Goal: Task Accomplishment & Management: Manage account settings

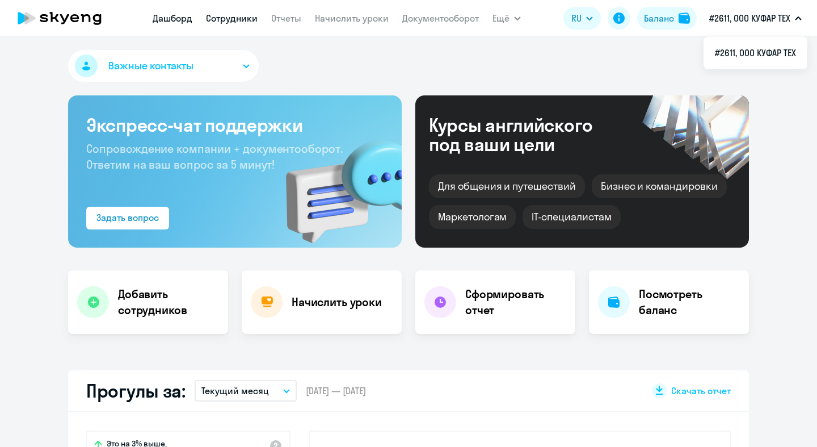
click at [242, 16] on link "Сотрудники" at bounding box center [232, 17] width 52 height 11
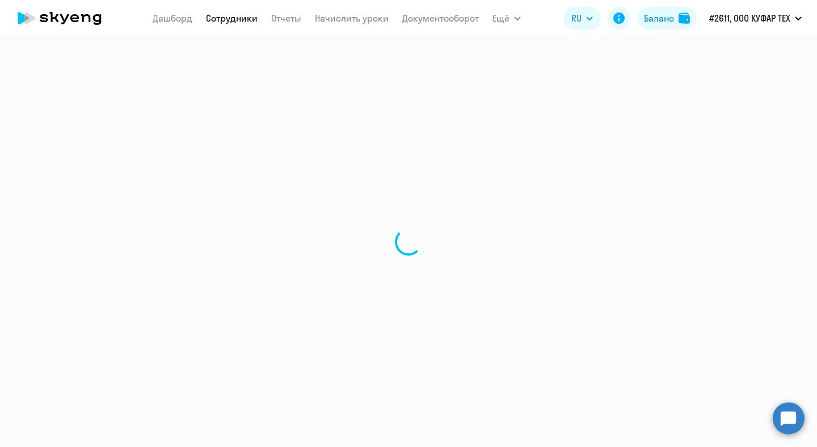
select select "30"
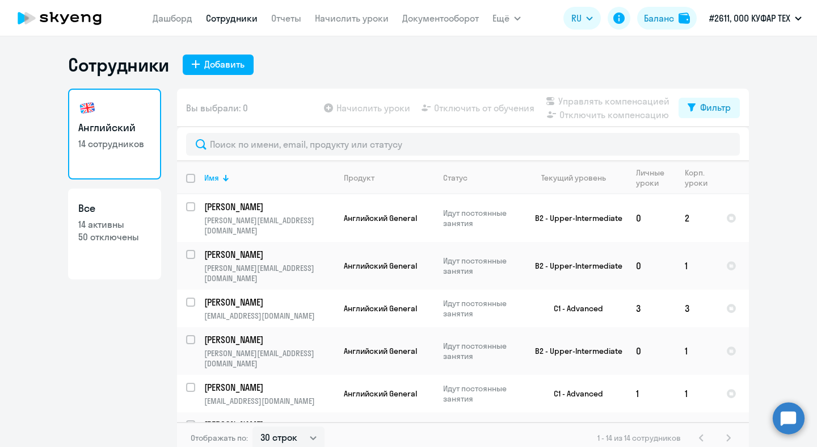
click at [140, 205] on h3 "Все" at bounding box center [114, 208] width 73 height 15
select select "30"
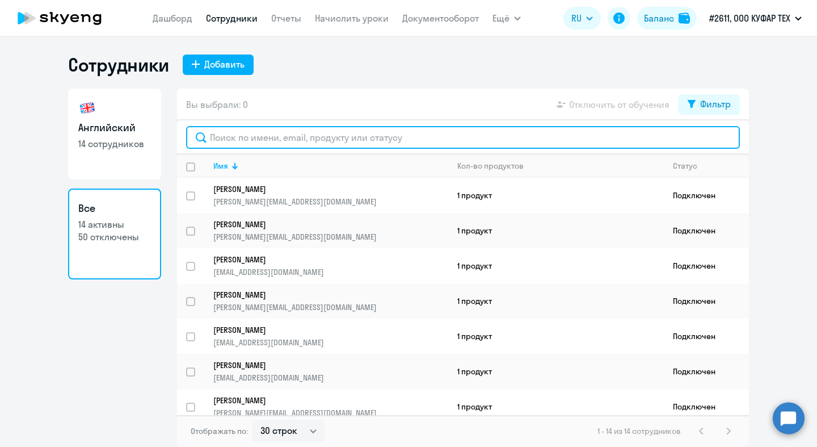
click at [286, 136] on input "text" at bounding box center [463, 137] width 554 height 23
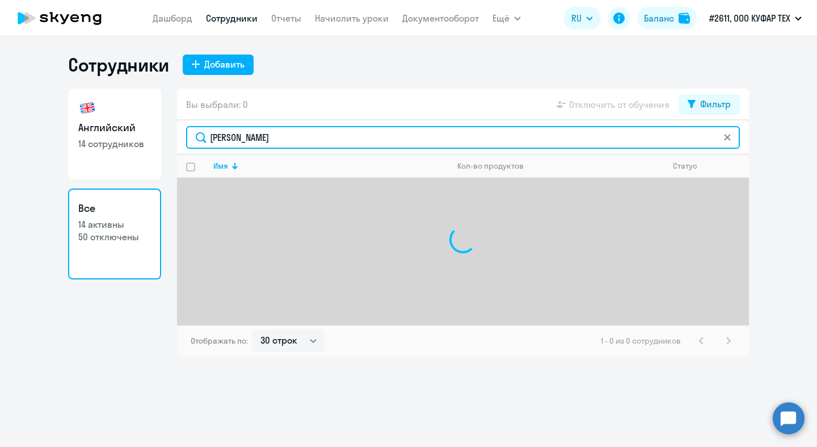
type input "бонда"
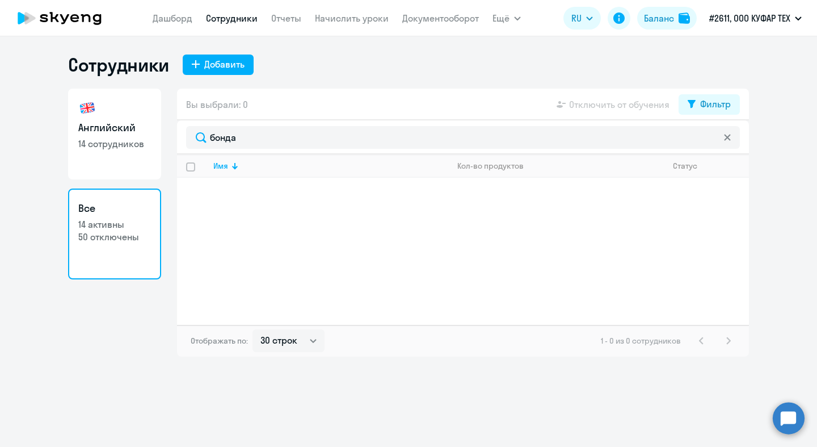
click at [125, 154] on link "Английский 14 сотрудников" at bounding box center [114, 134] width 93 height 91
select select "30"
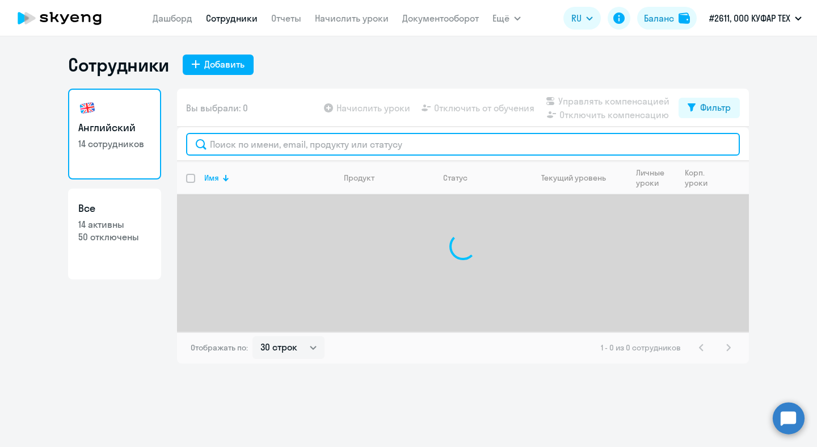
click at [282, 144] on input "text" at bounding box center [463, 144] width 554 height 23
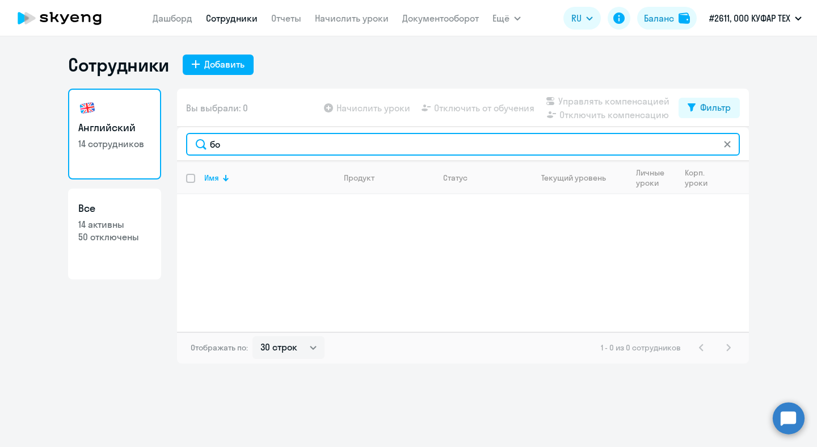
type input "б"
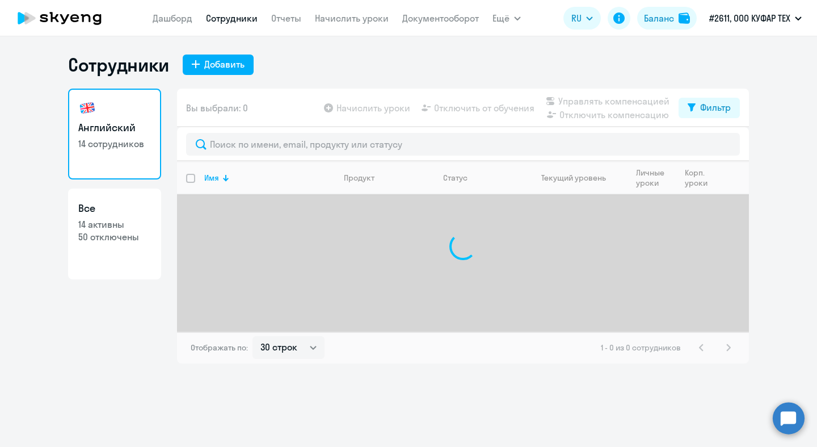
click at [139, 198] on link "Все 14 активны 50 отключены" at bounding box center [114, 233] width 93 height 91
select select "30"
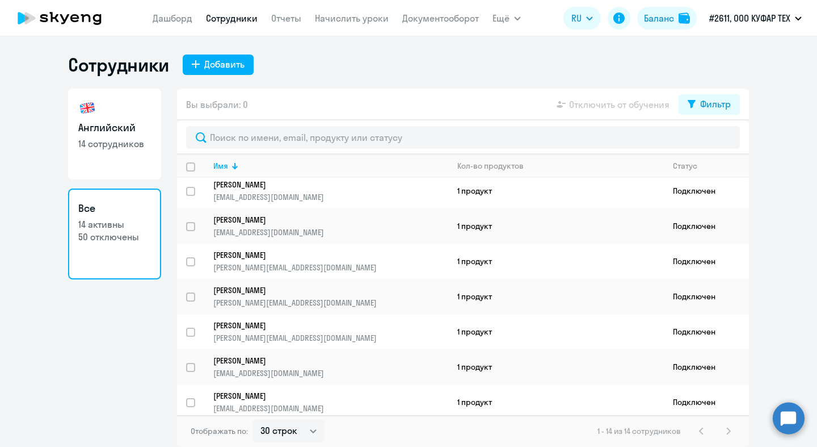
scroll to position [247, 0]
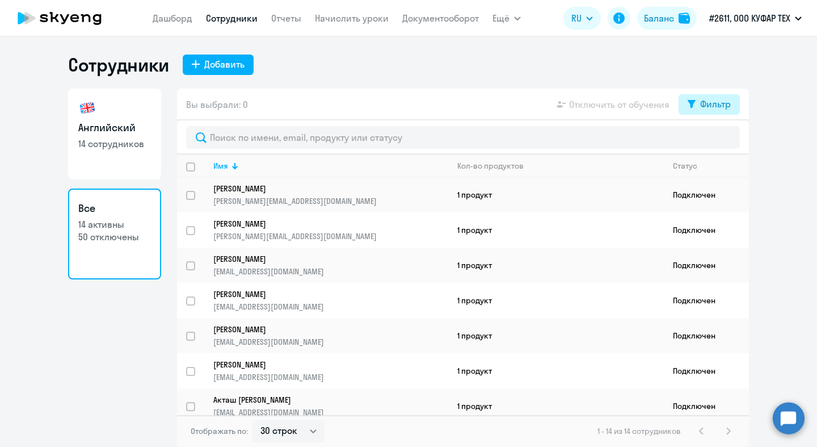
click at [712, 105] on div "Фильтр" at bounding box center [715, 104] width 31 height 14
click at [726, 145] on span at bounding box center [721, 141] width 19 height 11
click at [712, 141] on input "checkbox" at bounding box center [711, 141] width 1 height 1
checkbox input "true"
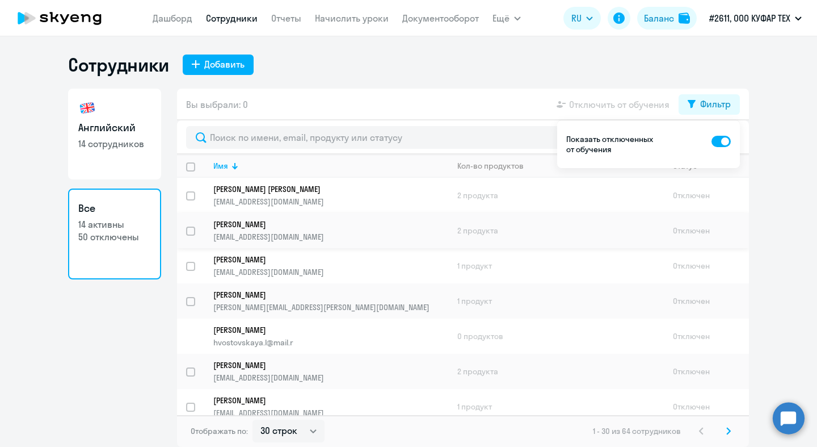
scroll to position [0, 0]
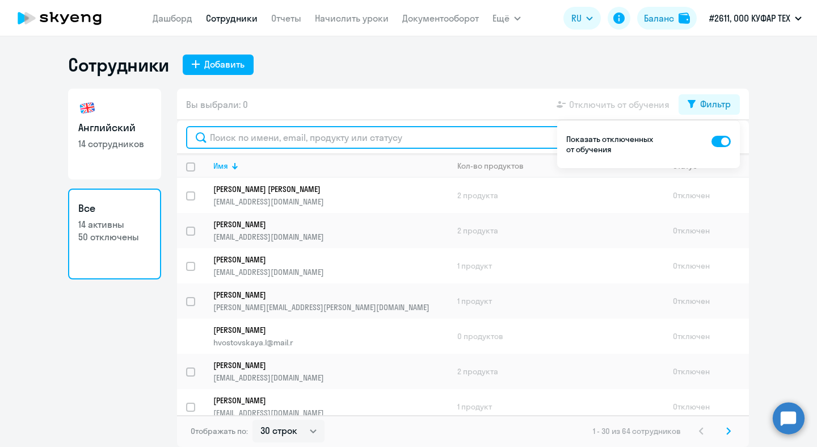
click at [323, 144] on input "text" at bounding box center [463, 137] width 554 height 23
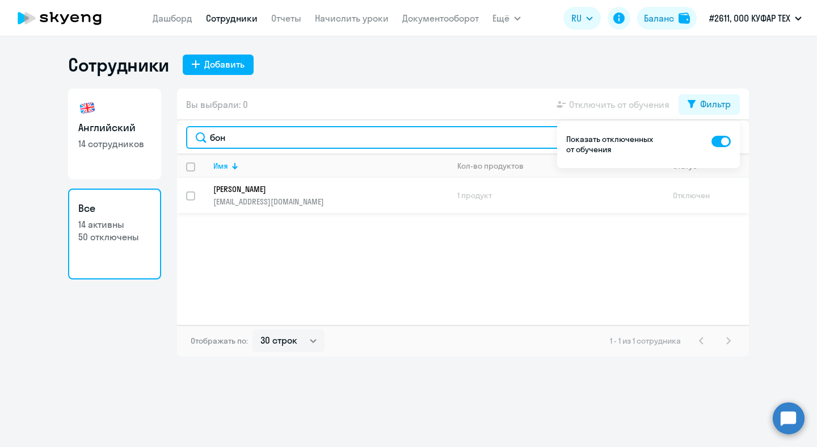
type input "бон"
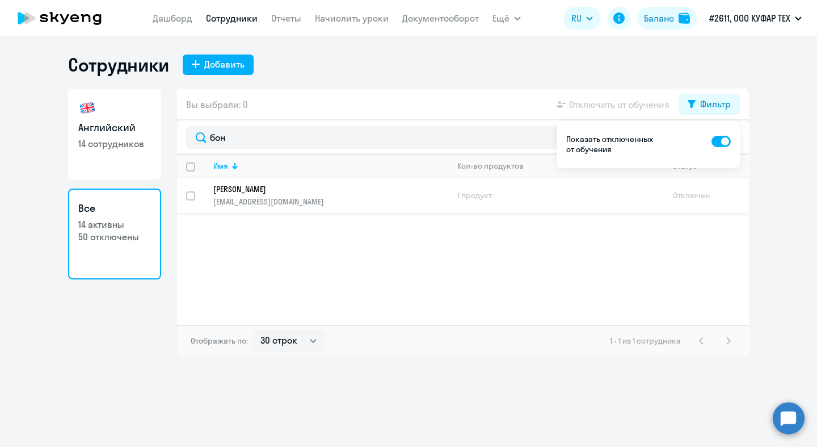
click at [194, 195] on input "select row 16505864" at bounding box center [197, 202] width 23 height 23
checkbox input "true"
click at [592, 270] on div "Имя Кол-во продуктов Статус [PERSON_NAME] [PERSON_NAME][EMAIL_ADDRESS][DOMAIN_N…" at bounding box center [463, 239] width 572 height 170
click at [715, 106] on div "Фильтр" at bounding box center [715, 104] width 31 height 14
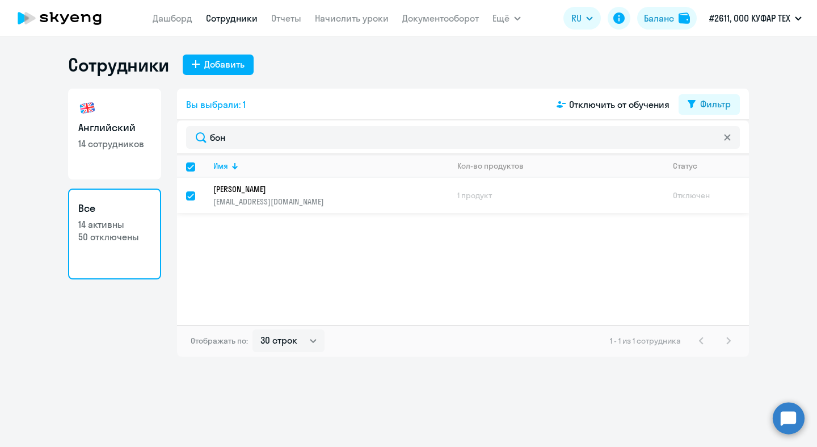
click at [349, 189] on p "[PERSON_NAME]" at bounding box center [322, 189] width 219 height 10
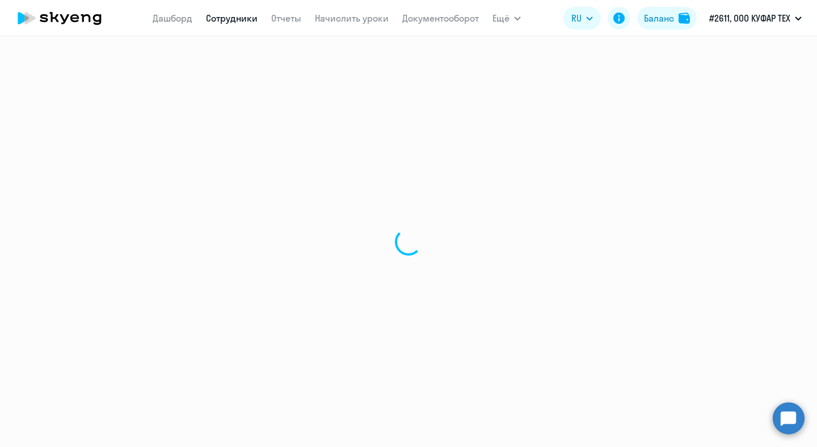
select select "english"
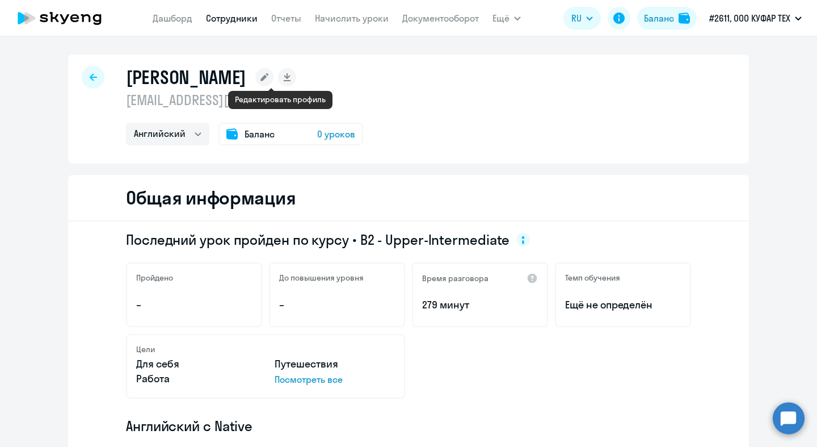
click at [274, 80] on rect at bounding box center [264, 77] width 18 height 18
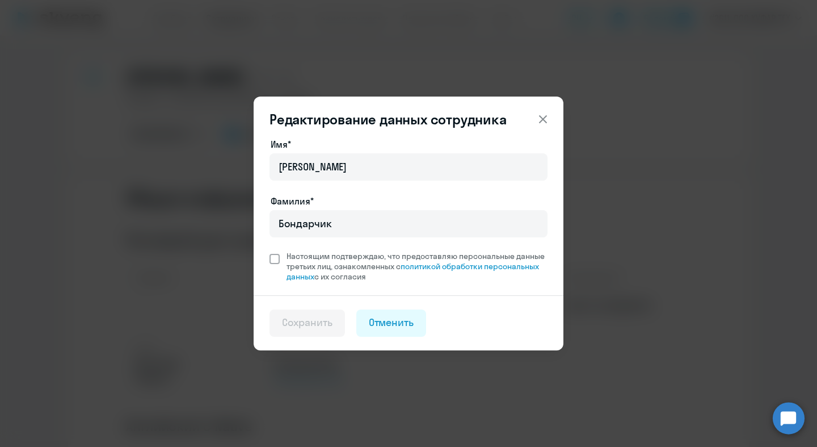
click at [275, 259] on span at bounding box center [275, 259] width 10 height 10
click at [270, 251] on input "Настоящим подтверждаю, что предоставляю персональные данные третьих лиц, ознако…" at bounding box center [269, 250] width 1 height 1
checkbox input "true"
click at [313, 322] on div "Сохранить" at bounding box center [307, 322] width 51 height 15
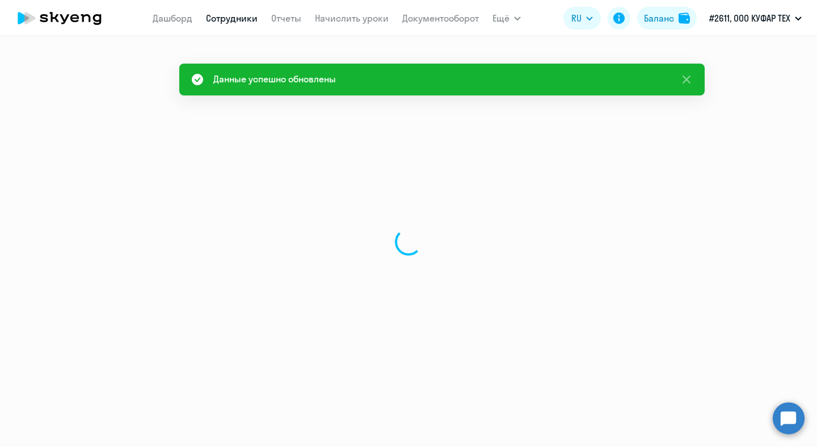
select select "english"
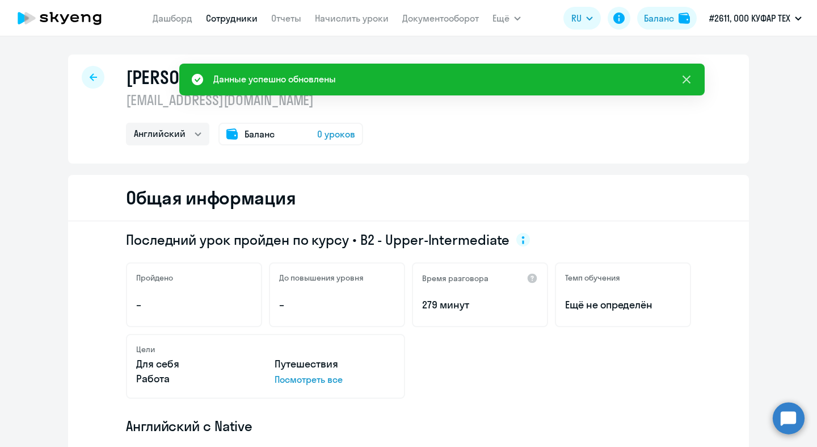
click at [686, 78] on icon at bounding box center [687, 79] width 8 height 8
click at [445, 116] on div "[PERSON_NAME] [EMAIL_ADDRESS][DOMAIN_NAME] Английский Баланс 0 уроков" at bounding box center [408, 108] width 681 height 109
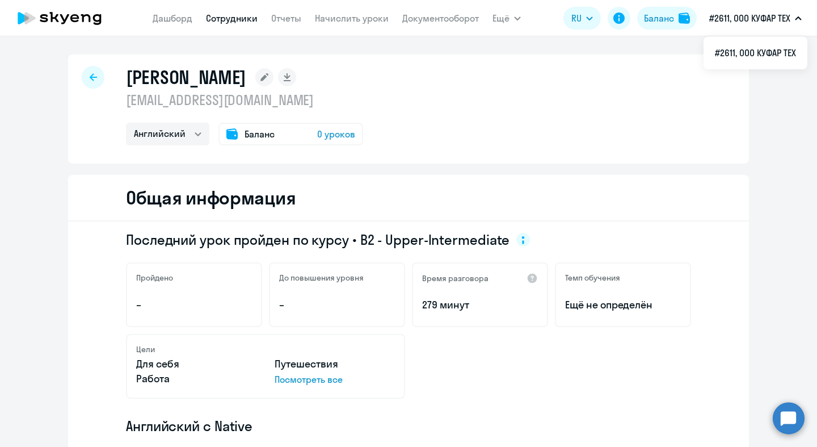
click at [438, 113] on div "[PERSON_NAME] [EMAIL_ADDRESS][DOMAIN_NAME] Английский Баланс 0 уроков" at bounding box center [408, 108] width 681 height 109
click at [96, 82] on div at bounding box center [93, 77] width 23 height 23
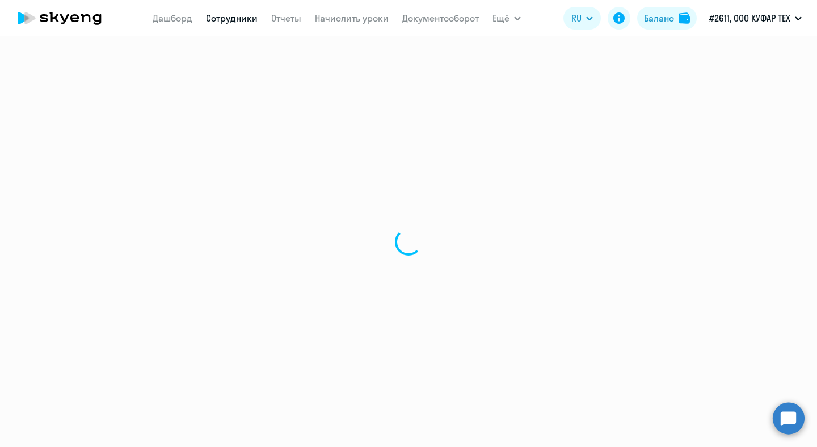
select select "30"
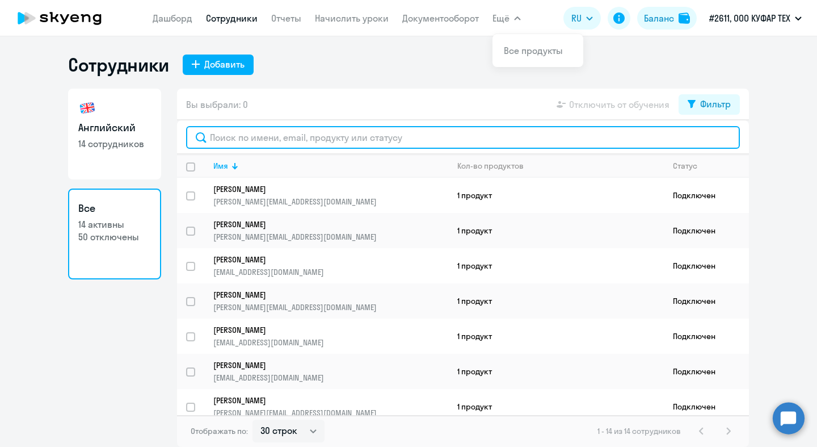
click at [541, 133] on input "text" at bounding box center [463, 137] width 554 height 23
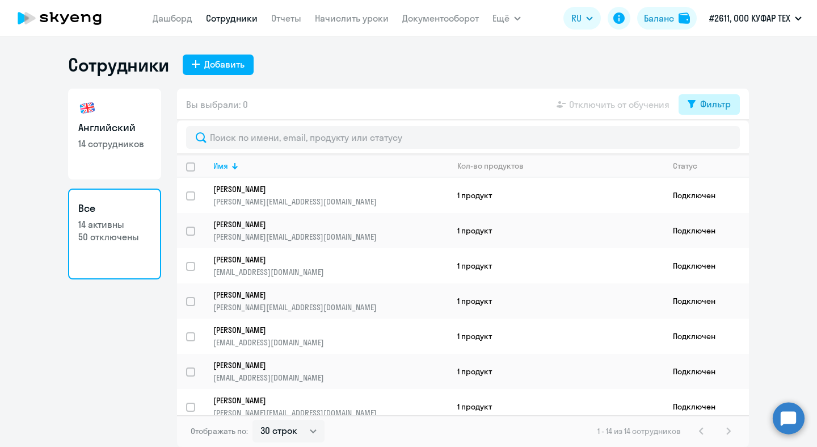
click at [700, 107] on button "Фильтр" at bounding box center [709, 104] width 61 height 20
click at [727, 141] on span at bounding box center [721, 141] width 19 height 11
click at [712, 141] on input "checkbox" at bounding box center [711, 141] width 1 height 1
checkbox input "true"
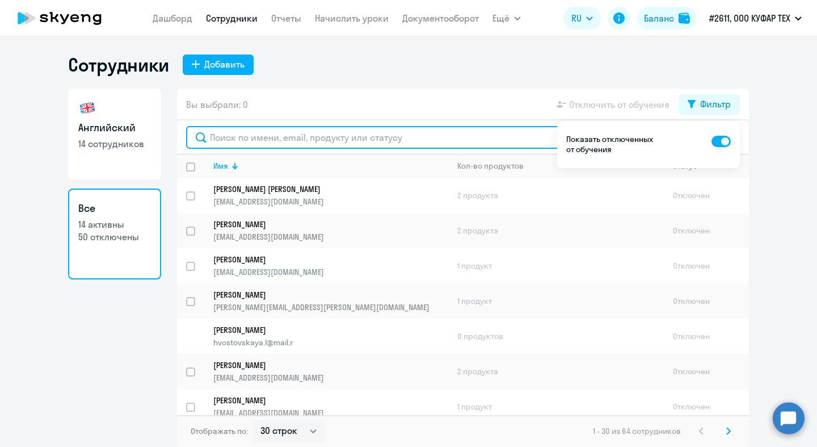
click at [320, 140] on input "text" at bounding box center [463, 137] width 554 height 23
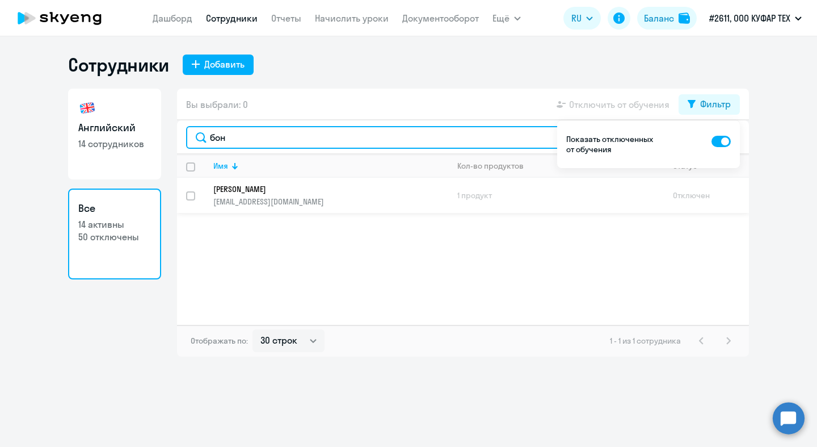
type input "бон"
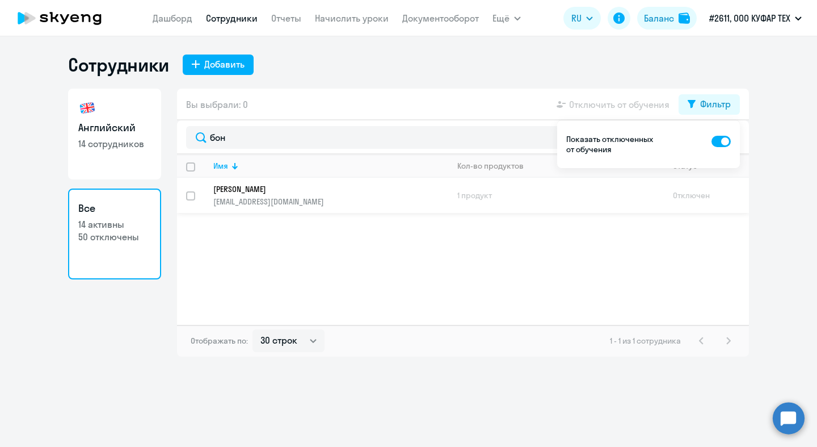
click at [372, 191] on p "[PERSON_NAME]" at bounding box center [322, 189] width 219 height 10
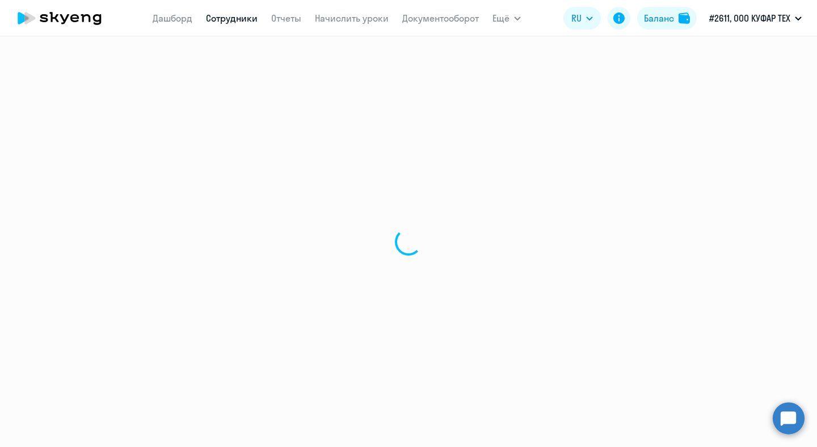
select select "english"
select select "30"
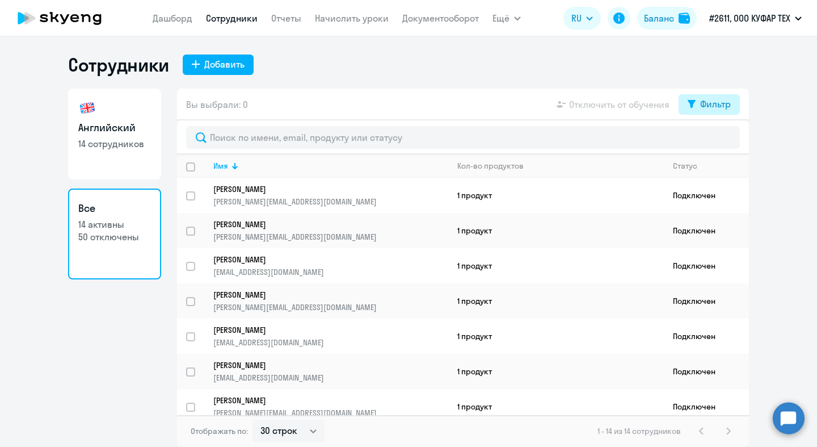
click at [714, 110] on div "Фильтр" at bounding box center [715, 104] width 31 height 14
click at [636, 138] on p "Показать отключенных от обучения" at bounding box center [611, 144] width 90 height 20
click at [728, 141] on span at bounding box center [721, 141] width 19 height 11
click at [712, 141] on input "checkbox" at bounding box center [711, 141] width 1 height 1
checkbox input "true"
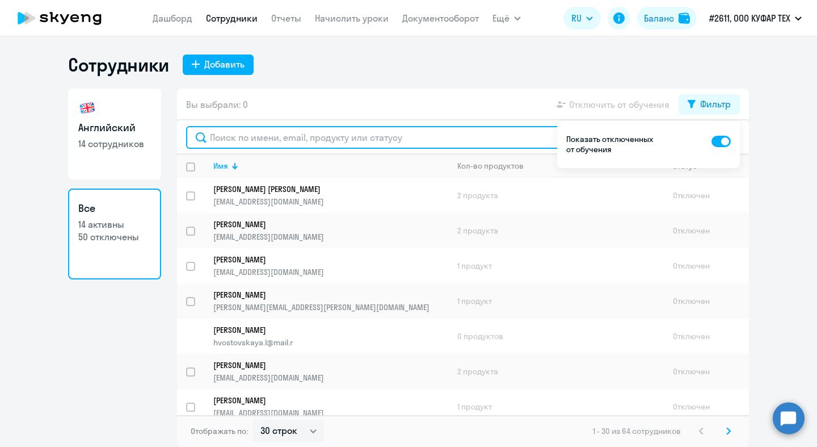
click at [335, 139] on input "text" at bounding box center [463, 137] width 554 height 23
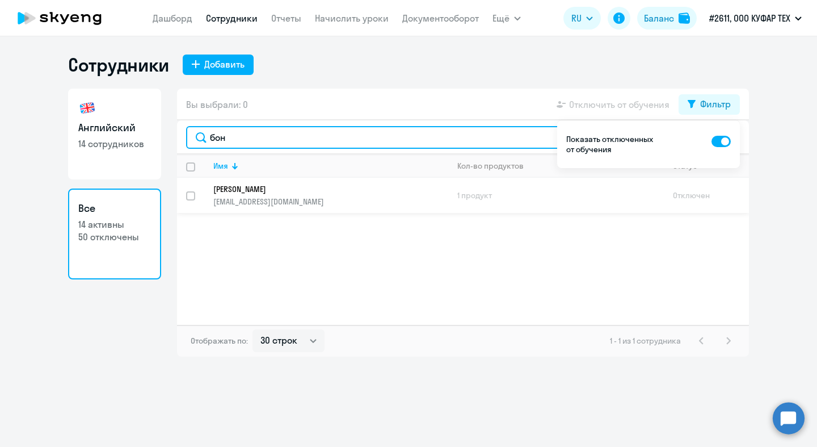
type input "бон"
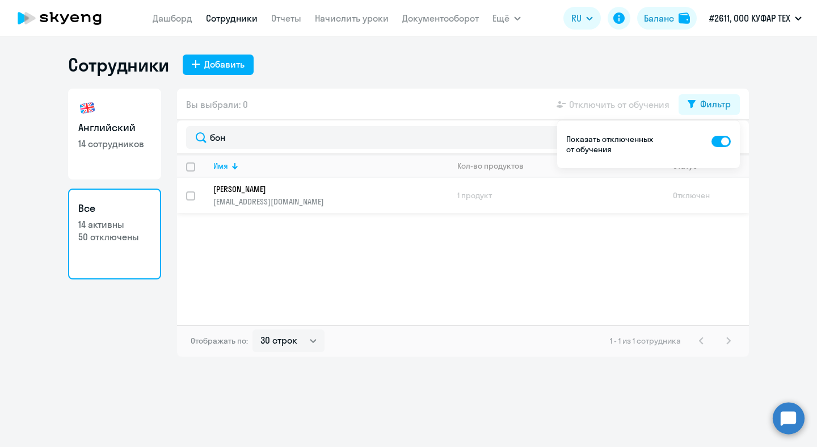
click at [191, 194] on input "select row 16505864" at bounding box center [197, 202] width 23 height 23
checkbox input "true"
click at [635, 233] on div "Имя Кол-во продуктов Статус [PERSON_NAME] [PERSON_NAME][EMAIL_ADDRESS][DOMAIN_N…" at bounding box center [463, 239] width 572 height 170
click at [728, 100] on div "Фильтр" at bounding box center [715, 104] width 31 height 14
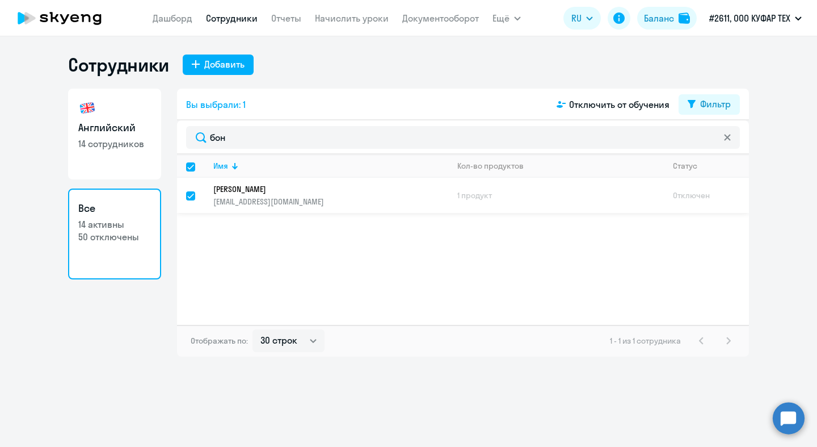
click at [188, 196] on input "deselect row 16505864" at bounding box center [197, 202] width 23 height 23
checkbox input "false"
click at [188, 196] on input "select row 16505864" at bounding box center [197, 202] width 23 height 23
checkbox input "true"
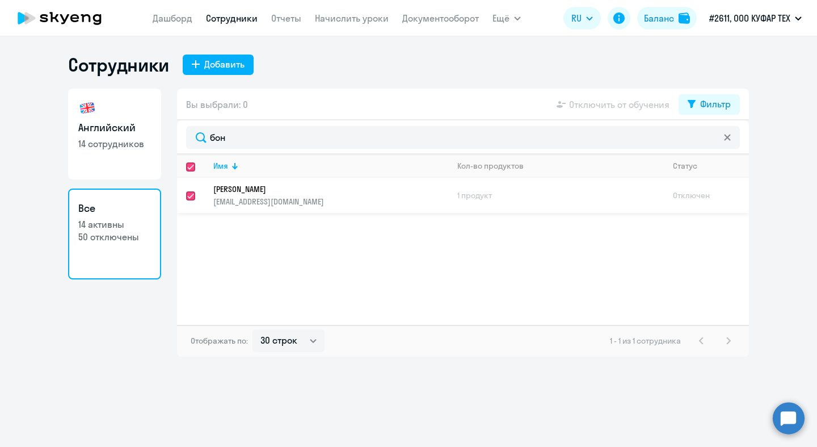
checkbox input "true"
click at [706, 196] on td "Отключен" at bounding box center [706, 195] width 85 height 35
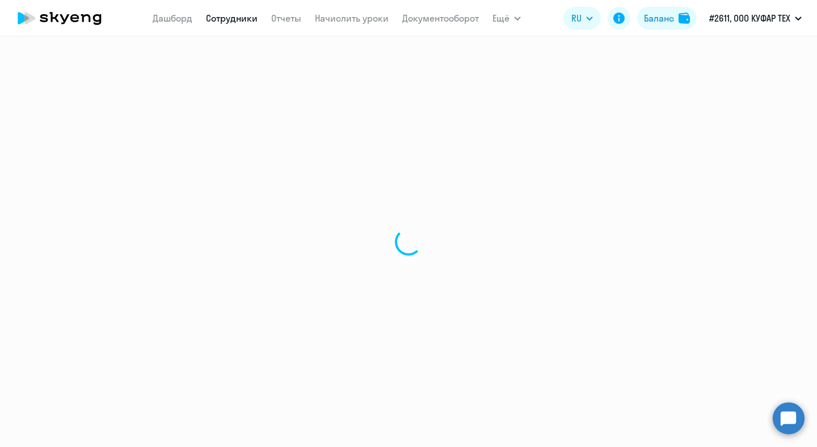
select select "english"
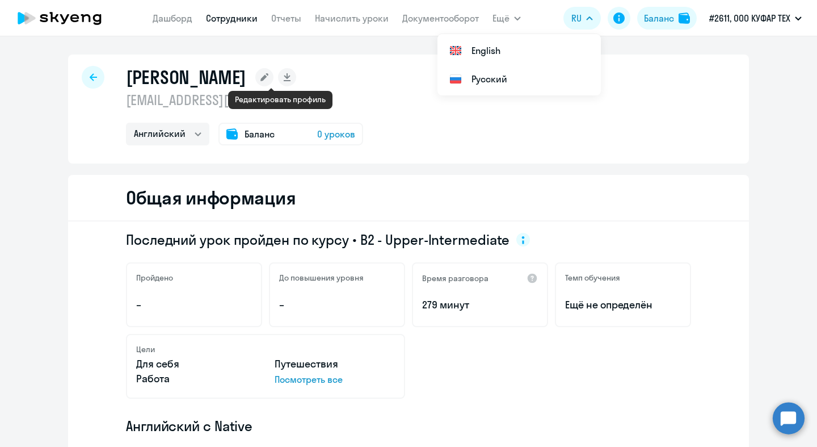
drag, startPoint x: 128, startPoint y: 74, endPoint x: 285, endPoint y: 75, distance: 156.7
click at [285, 75] on div "[PERSON_NAME]" at bounding box center [244, 77] width 237 height 23
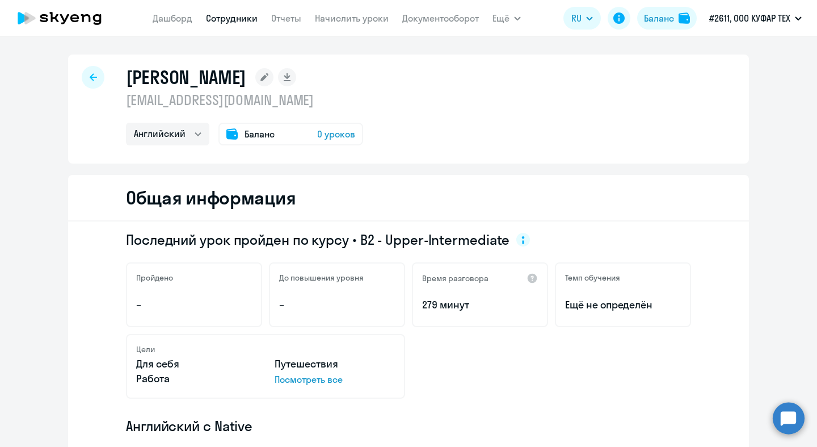
copy div "[PERSON_NAME]"
click at [411, 108] on div "[PERSON_NAME] [EMAIL_ADDRESS][DOMAIN_NAME] Английский Баланс 0 уроков" at bounding box center [408, 108] width 681 height 109
click at [272, 77] on rect at bounding box center [264, 77] width 18 height 18
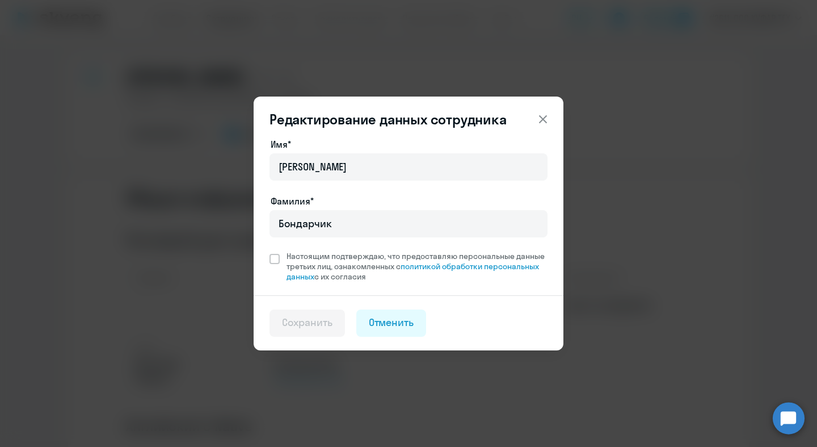
click at [548, 120] on icon at bounding box center [543, 119] width 14 height 14
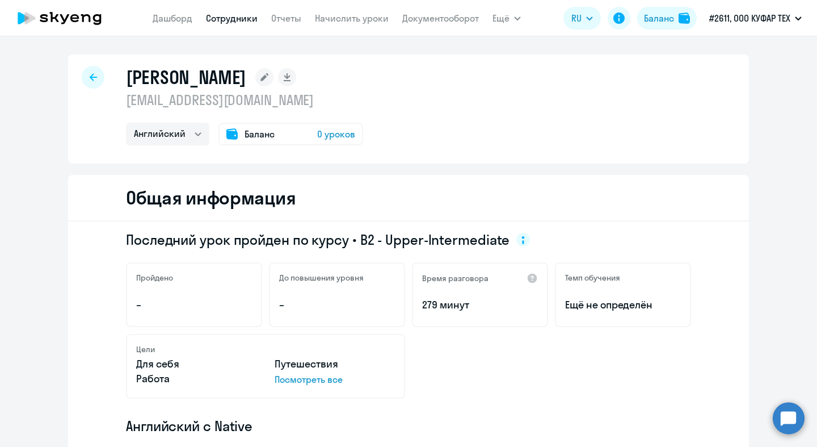
click at [446, 93] on div "[PERSON_NAME] [EMAIL_ADDRESS][DOMAIN_NAME] Английский Баланс 0 уроков" at bounding box center [408, 108] width 681 height 109
drag, startPoint x: 317, startPoint y: 106, endPoint x: 127, endPoint y: 103, distance: 190.2
click at [127, 103] on p "[EMAIL_ADDRESS][DOMAIN_NAME]" at bounding box center [244, 100] width 237 height 18
copy p "[EMAIL_ADDRESS][DOMAIN_NAME]"
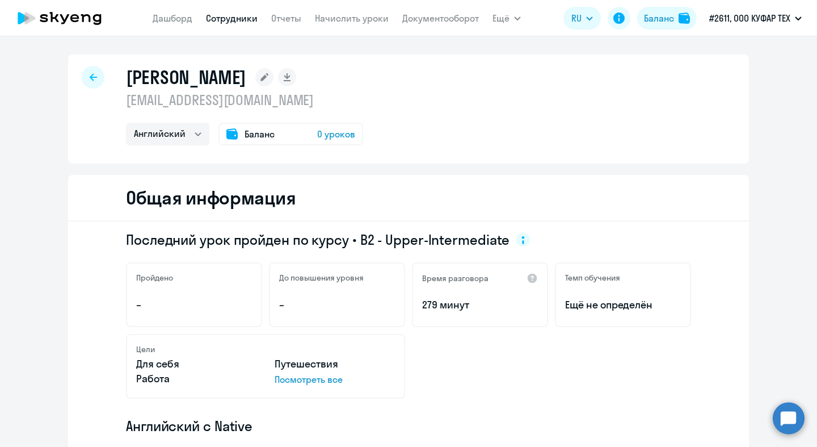
click at [323, 102] on p "[EMAIL_ADDRESS][DOMAIN_NAME]" at bounding box center [244, 100] width 237 height 18
drag, startPoint x: 316, startPoint y: 102, endPoint x: 127, endPoint y: 102, distance: 189.0
click at [127, 102] on p "[EMAIL_ADDRESS][DOMAIN_NAME]" at bounding box center [244, 100] width 237 height 18
copy p "[EMAIL_ADDRESS][DOMAIN_NAME]"
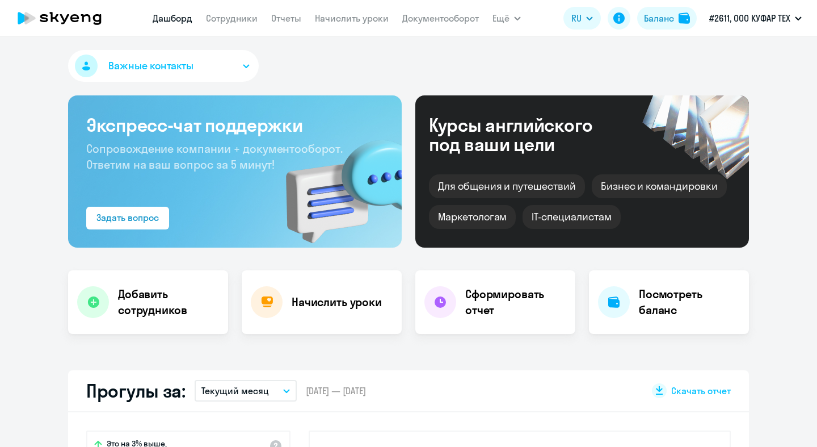
click at [229, 18] on link "Сотрудники" at bounding box center [232, 17] width 52 height 11
select select "30"
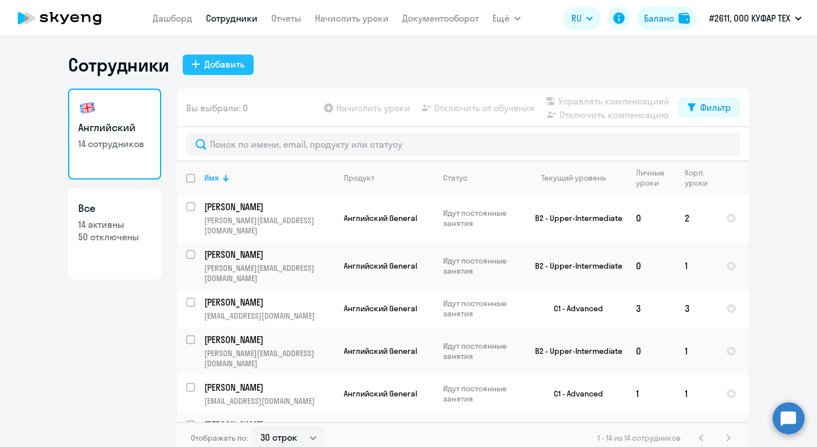
click at [228, 64] on div "Добавить" at bounding box center [224, 64] width 40 height 14
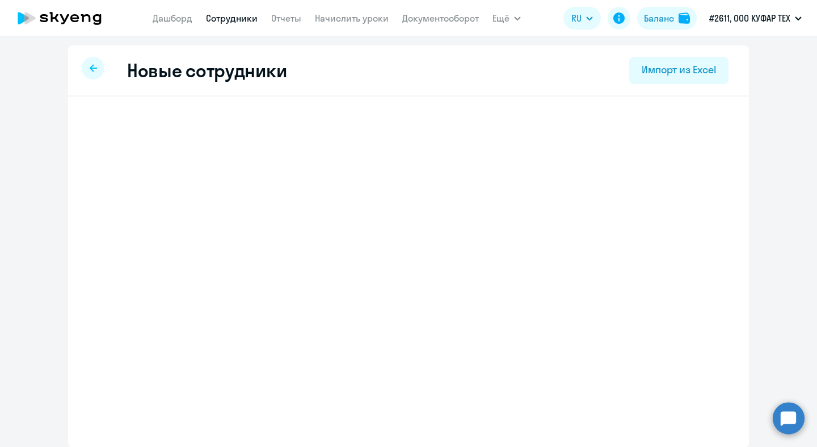
select select "english_adult_not_native_speaker"
select select "3"
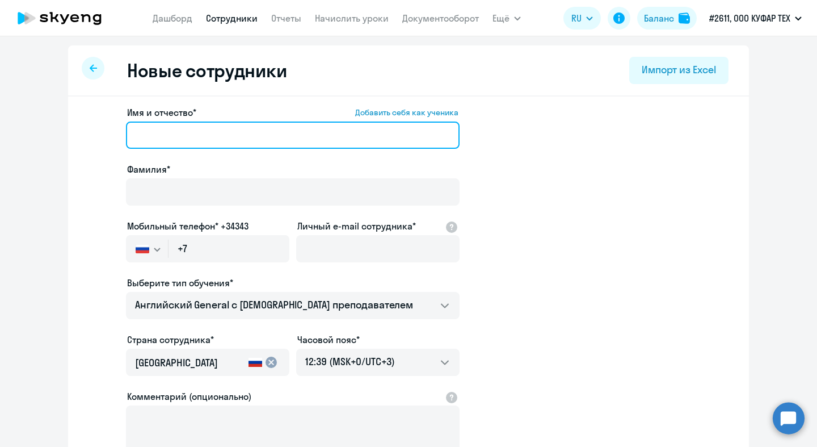
click at [259, 128] on input "Имя и отчество* Добавить себя как ученика" at bounding box center [293, 134] width 334 height 27
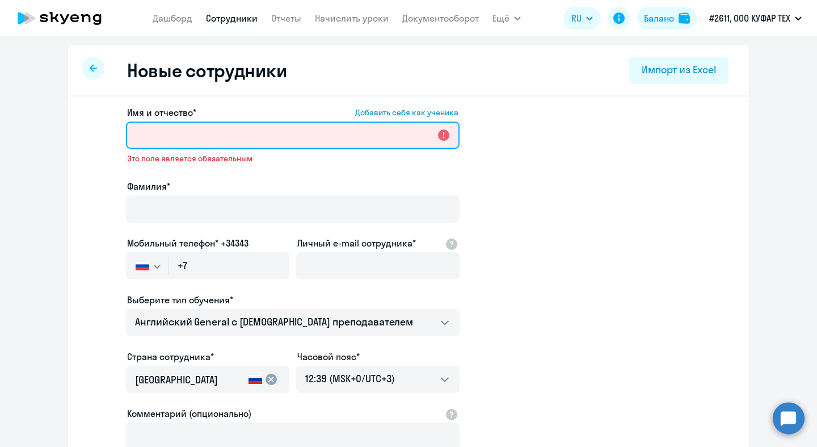
paste input "[PERSON_NAME]"
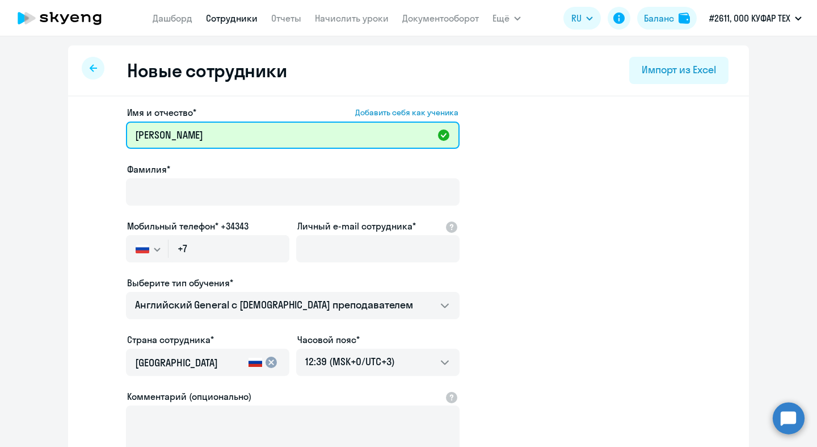
drag, startPoint x: 189, startPoint y: 138, endPoint x: 116, endPoint y: 138, distance: 72.7
click at [116, 138] on app-new-student-form "Имя и отчество* Добавить себя как ученика Бондарчик Анна Фамилия* Мобильный тел…" at bounding box center [408, 308] width 645 height 405
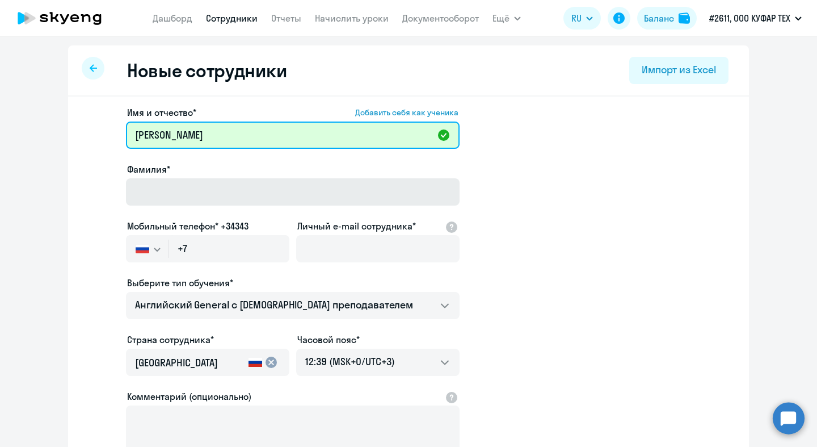
type input "[PERSON_NAME]"
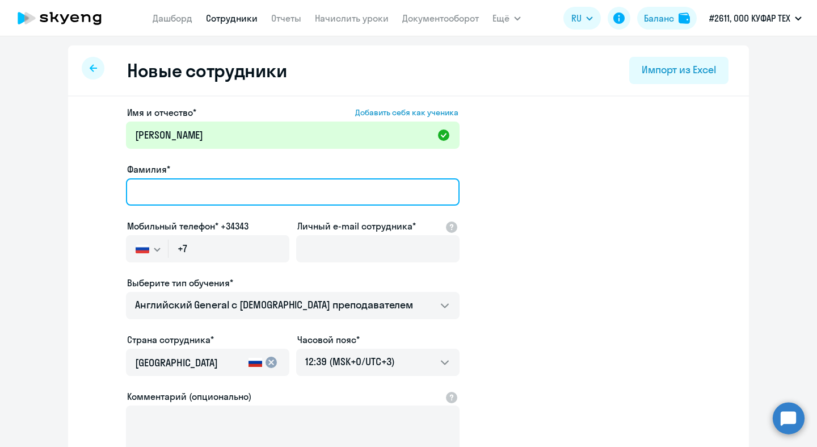
click at [174, 190] on input "Фамилия*" at bounding box center [293, 191] width 334 height 27
paste input "Бондарчик"
type input "Бондарчик"
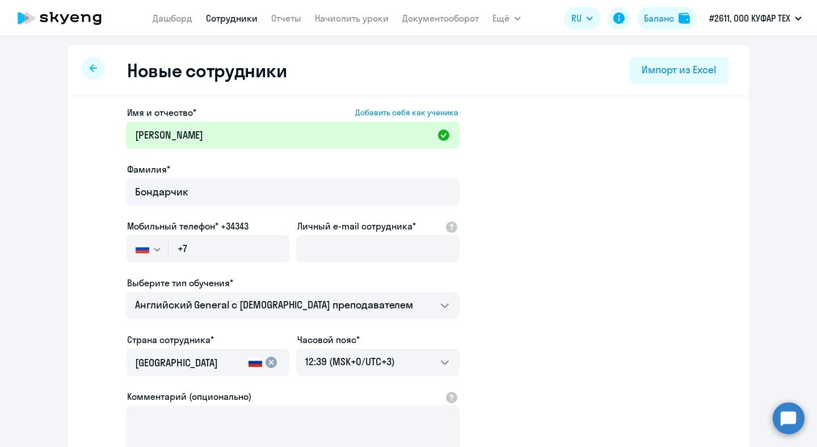
click at [598, 221] on app-new-student-form "Имя и отчество* Добавить себя как ученика Анна Фамилия* Бондарчик Мобильный тел…" at bounding box center [408, 308] width 645 height 405
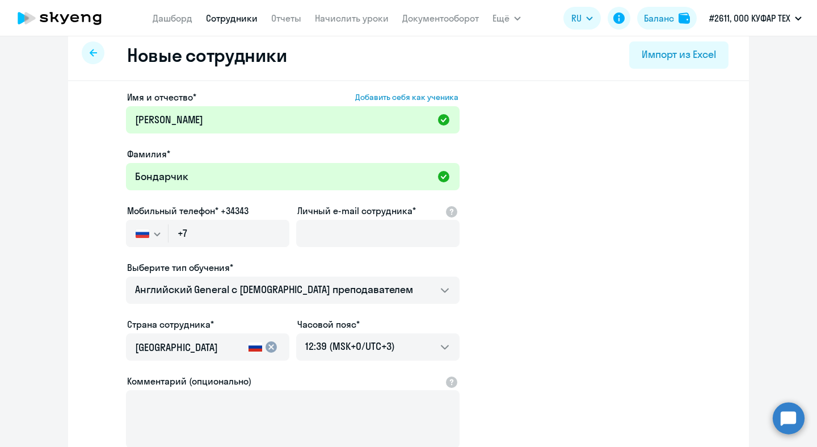
scroll to position [22, 0]
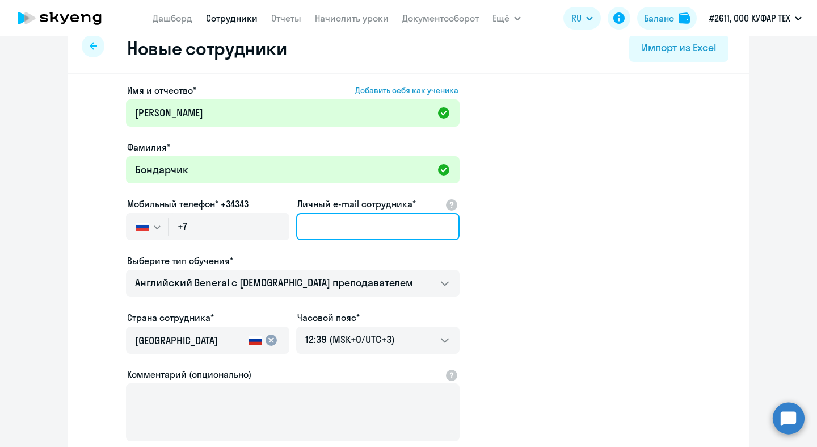
click at [391, 229] on input "Личный e-mail сотрудника*" at bounding box center [377, 226] width 163 height 27
paste input "[EMAIL_ADDRESS][DOMAIN_NAME]"
type input "[EMAIL_ADDRESS][DOMAIN_NAME]"
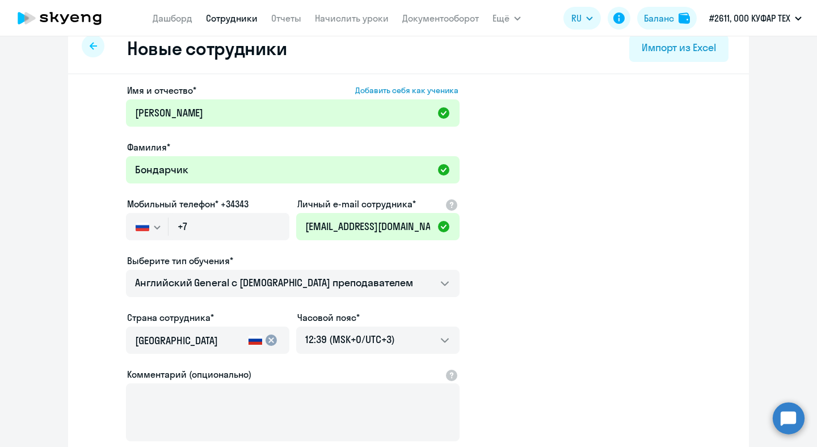
click at [521, 251] on app-new-student-form "Имя и отчество* Добавить себя как ученика Анна Фамилия* Бондарчик Мобильный тел…" at bounding box center [408, 285] width 645 height 405
click at [226, 224] on input "+7" at bounding box center [229, 226] width 121 height 27
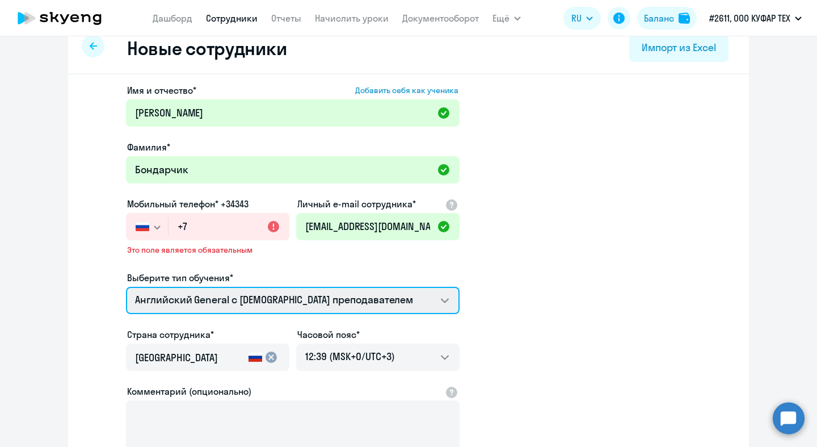
click at [305, 292] on select "Премиум английский с русскоговорящим преподавателем Английский General с русско…" at bounding box center [293, 300] width 334 height 27
select select "english_adult_native_speaker"
click at [126, 287] on select "Премиум английский с русскоговорящим преподавателем Английский General с русско…" at bounding box center [293, 300] width 334 height 27
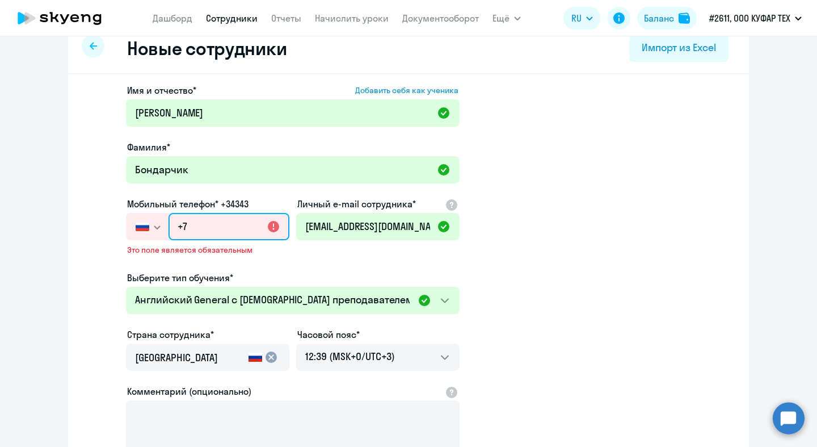
click at [212, 231] on input "+7" at bounding box center [229, 226] width 121 height 27
paste input "48 (571) 945-123"
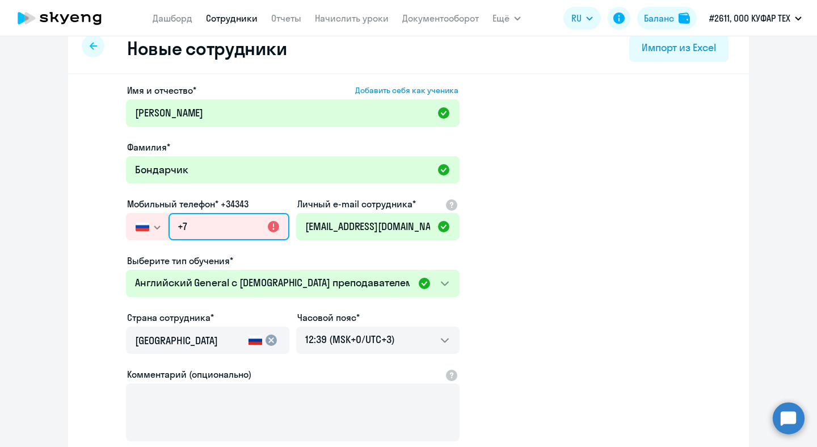
type input "+48 (571) 945-123"
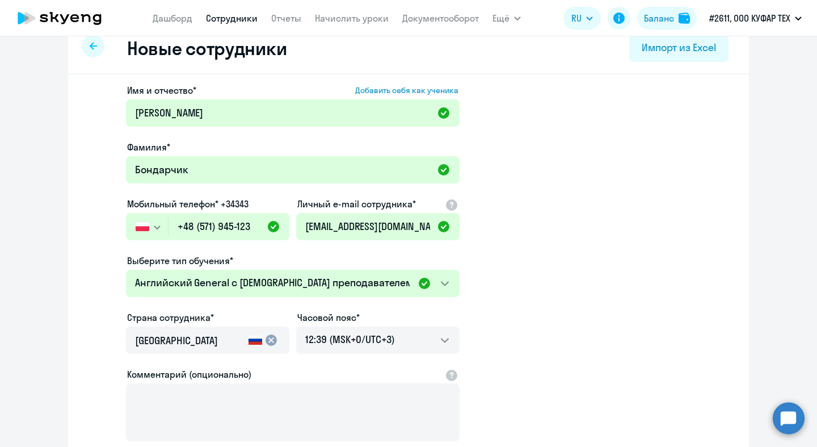
click at [595, 251] on app-new-student-form "Имя и отчество* Добавить себя как ученика Анна Фамилия* Бондарчик Мобильный тел…" at bounding box center [408, 285] width 645 height 405
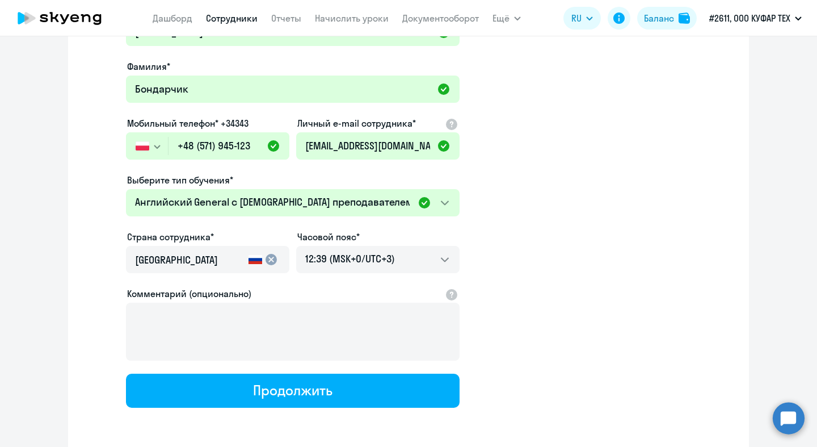
scroll to position [124, 0]
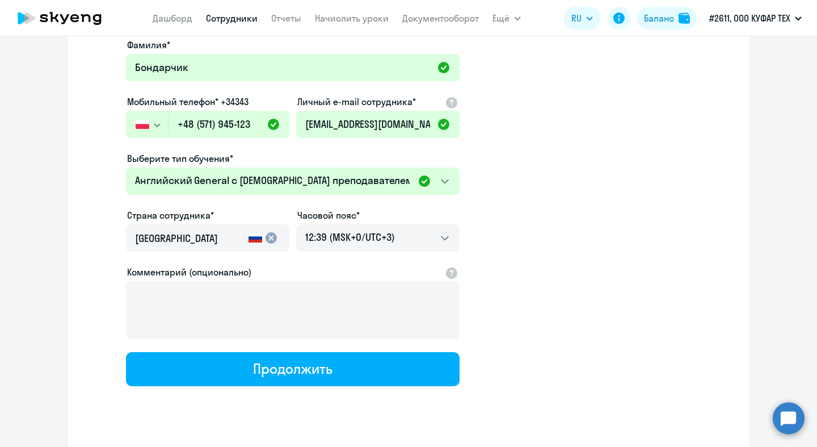
click at [271, 239] on mat-icon "cancel" at bounding box center [272, 238] width 14 height 14
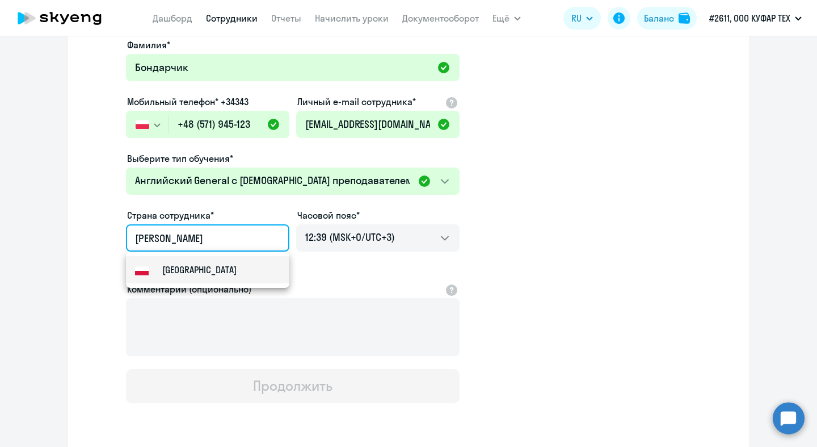
click at [196, 270] on mat-option "Польша" at bounding box center [207, 269] width 163 height 27
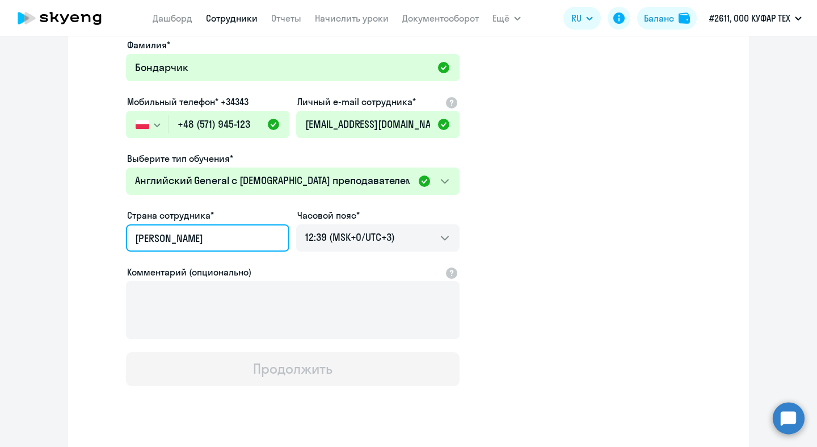
type input "Польша"
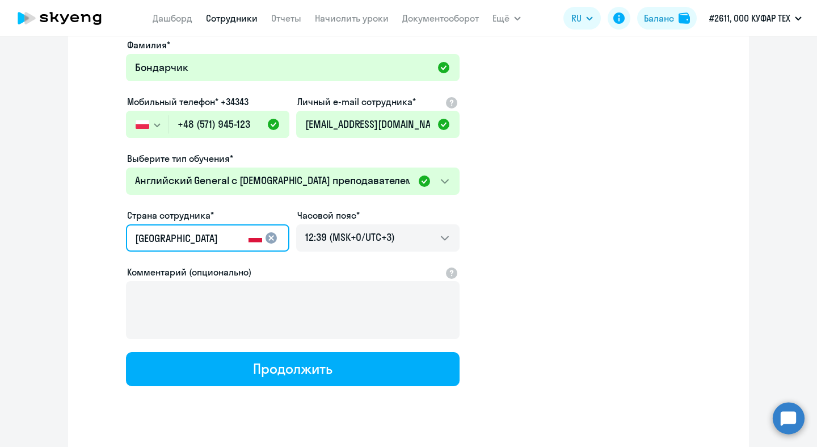
click at [519, 244] on app-new-student-form "Имя и отчество* Добавить себя как ученика Анна Фамилия* Бондарчик Мобильный тел…" at bounding box center [408, 183] width 645 height 405
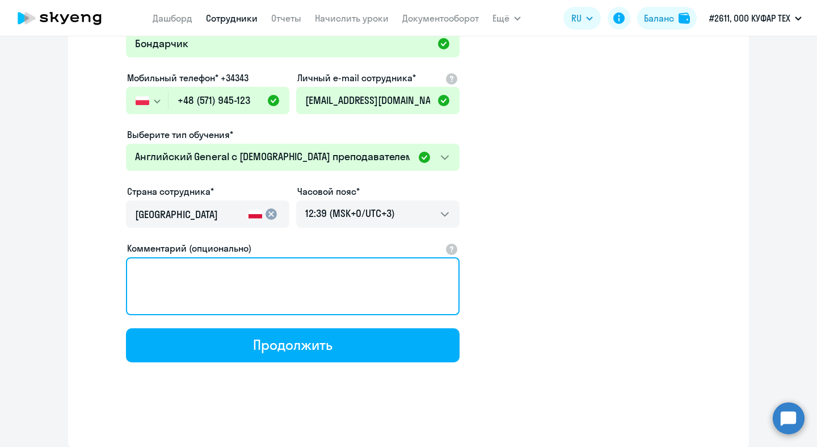
click at [367, 297] on textarea "Комментарий (опционально)" at bounding box center [293, 286] width 334 height 58
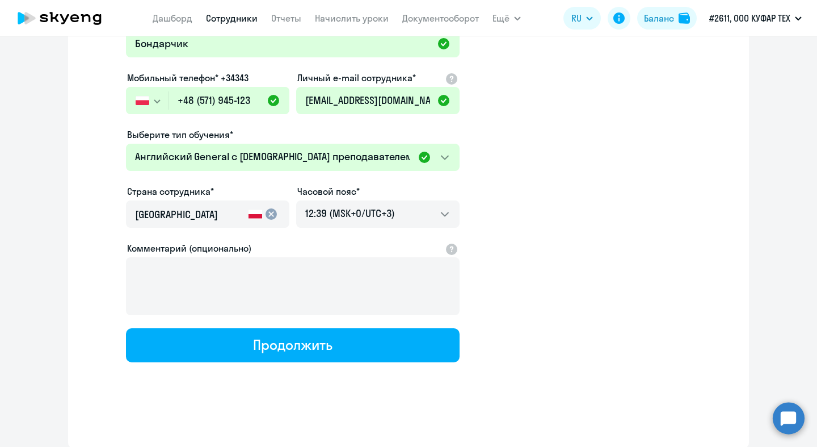
click at [567, 289] on app-new-student-form "Имя и отчество* Добавить себя как ученика Анна Фамилия* Бондарчик Мобильный тел…" at bounding box center [408, 159] width 645 height 405
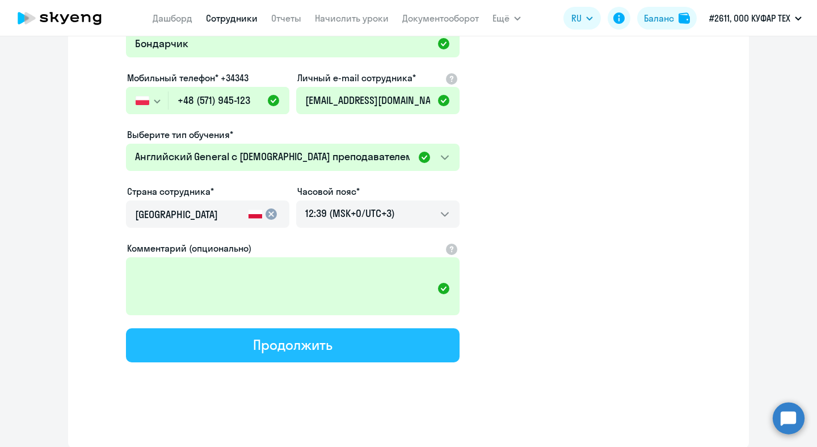
click at [396, 352] on button "Продолжить" at bounding box center [293, 345] width 334 height 34
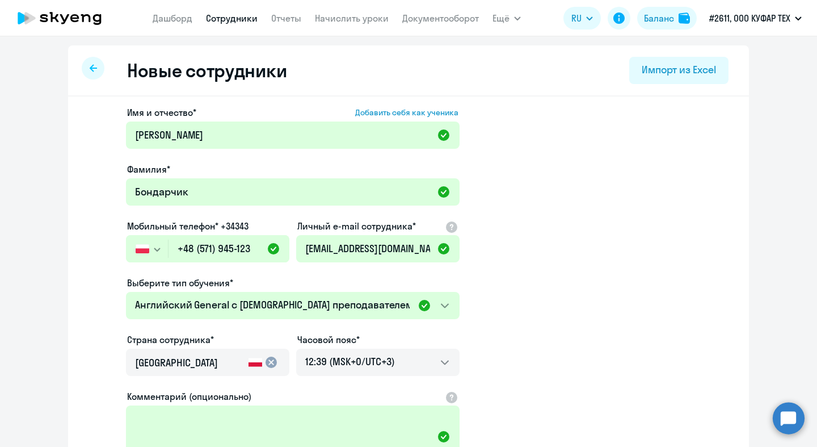
select select "english_adult_native_speaker"
select select "3"
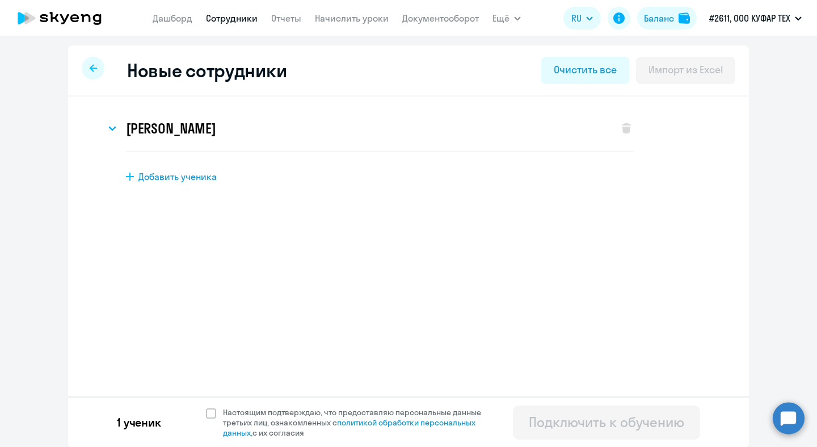
scroll to position [1, 0]
click at [211, 410] on span at bounding box center [211, 413] width 10 height 10
click at [206, 406] on input "Настоящим подтверждаю, что предоставляю персональные данные третьих лиц, ознако…" at bounding box center [205, 406] width 1 height 1
checkbox input "true"
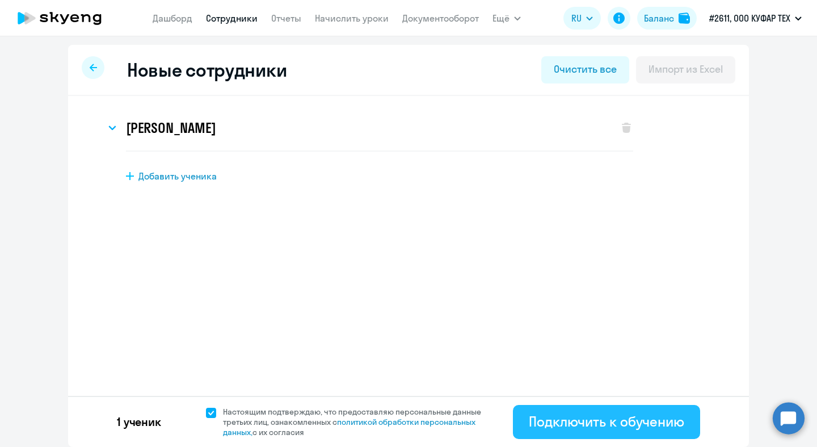
click at [670, 417] on div "Подключить к обучению" at bounding box center [607, 421] width 156 height 18
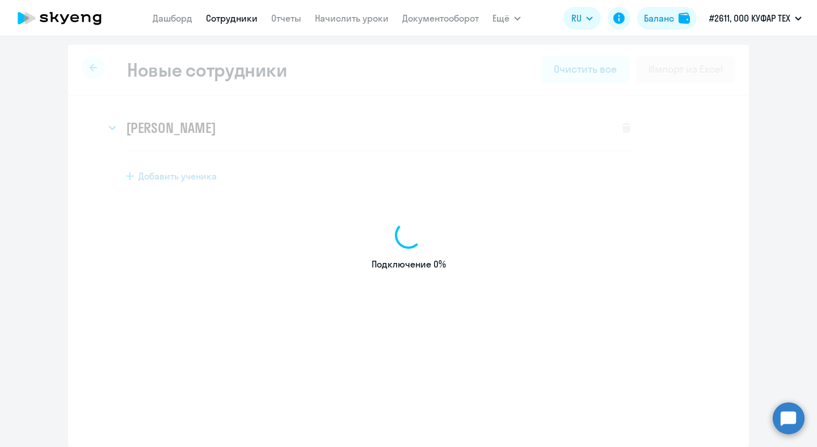
select select "english_adult_not_native_speaker"
select select "3"
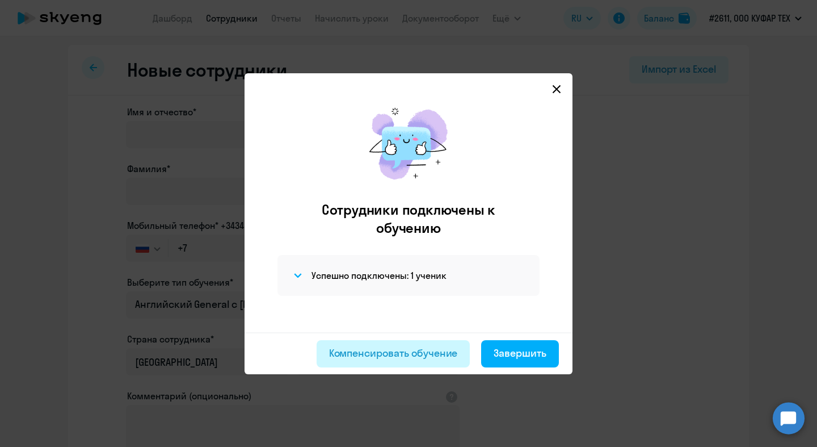
click at [435, 356] on div "Компенсировать обучение" at bounding box center [393, 353] width 129 height 15
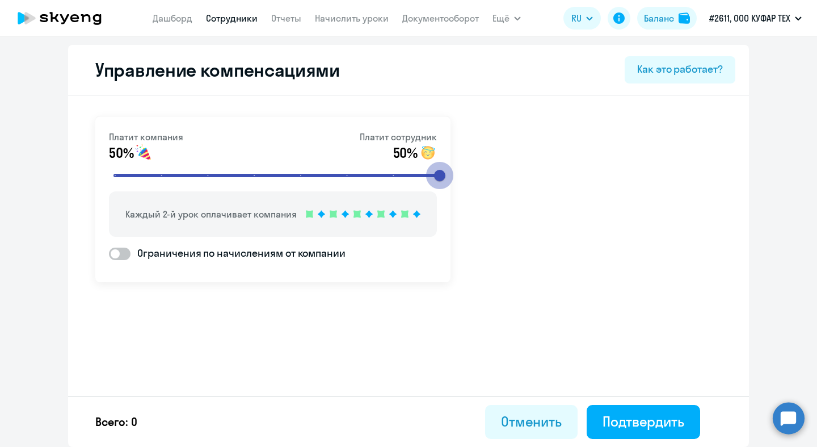
drag, startPoint x: 258, startPoint y: 176, endPoint x: 481, endPoint y: 176, distance: 223.6
click at [454, 176] on input "range" at bounding box center [278, 175] width 352 height 25
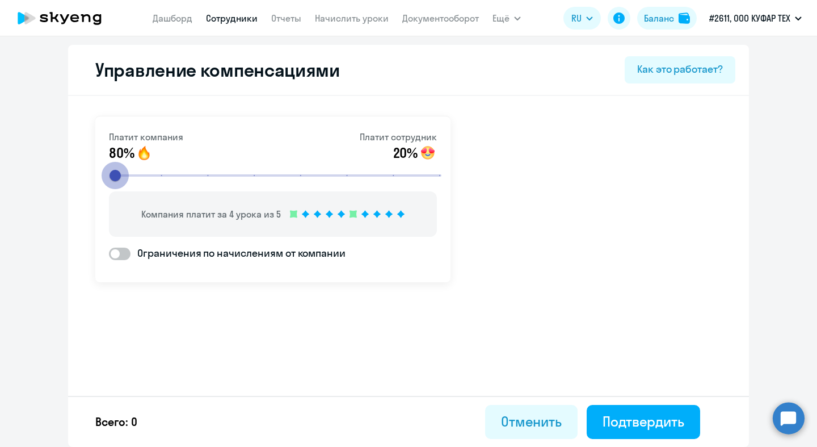
type input "1"
click at [116, 177] on input "range" at bounding box center [278, 175] width 352 height 25
click at [220, 20] on link "Сотрудники" at bounding box center [232, 17] width 52 height 11
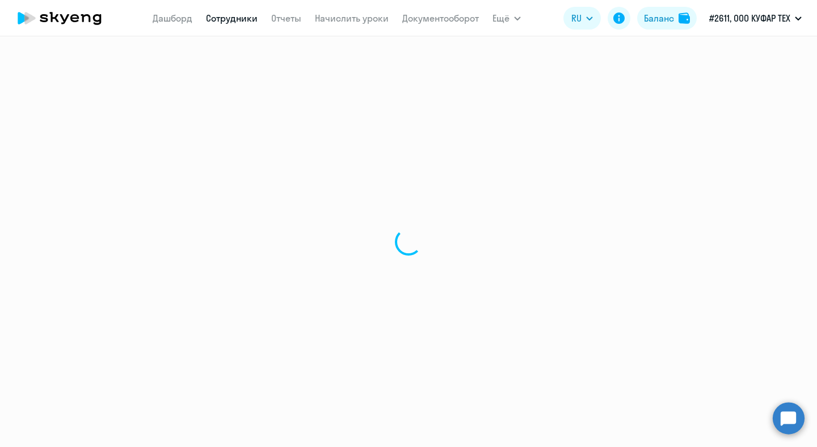
select select "30"
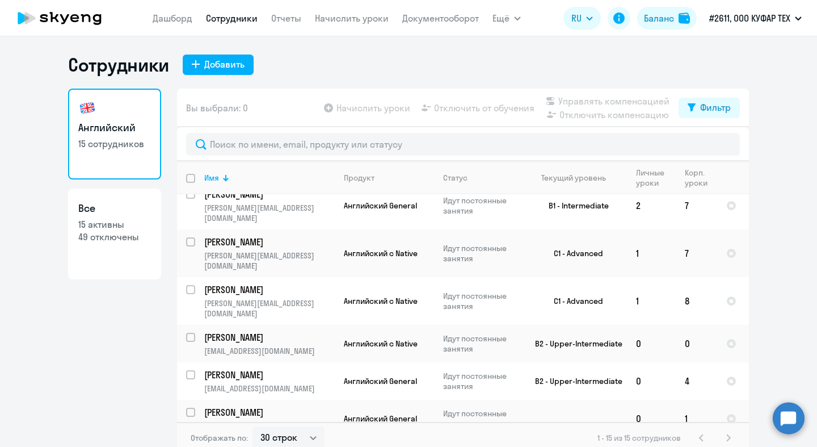
scroll to position [270, 0]
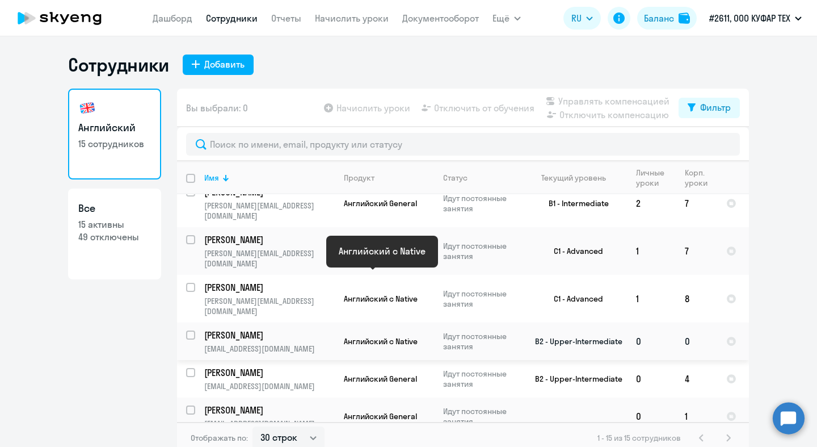
click at [361, 336] on span "Английский с Native" at bounding box center [381, 341] width 74 height 10
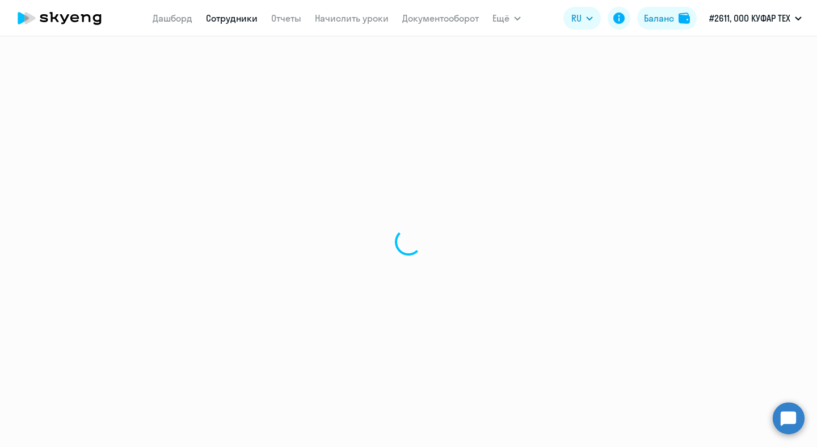
select select "english"
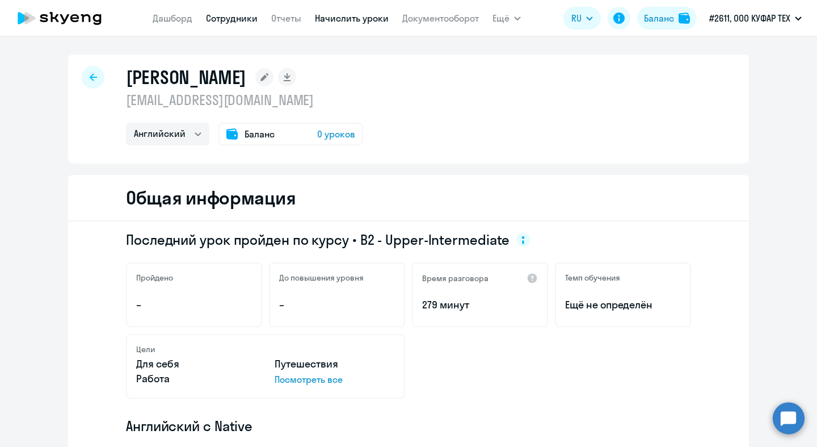
click at [337, 22] on link "Начислить уроки" at bounding box center [352, 17] width 74 height 11
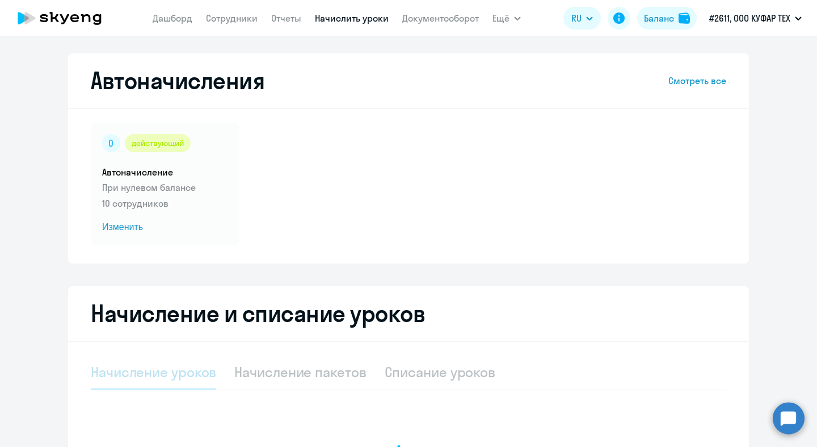
scroll to position [170, 0]
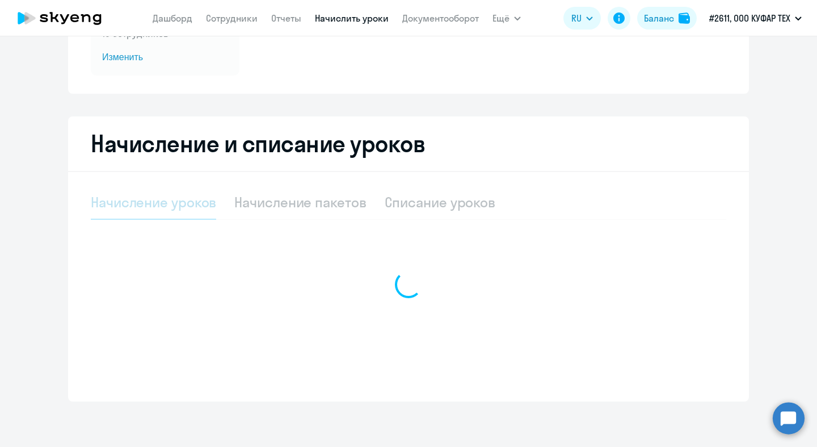
select select "10"
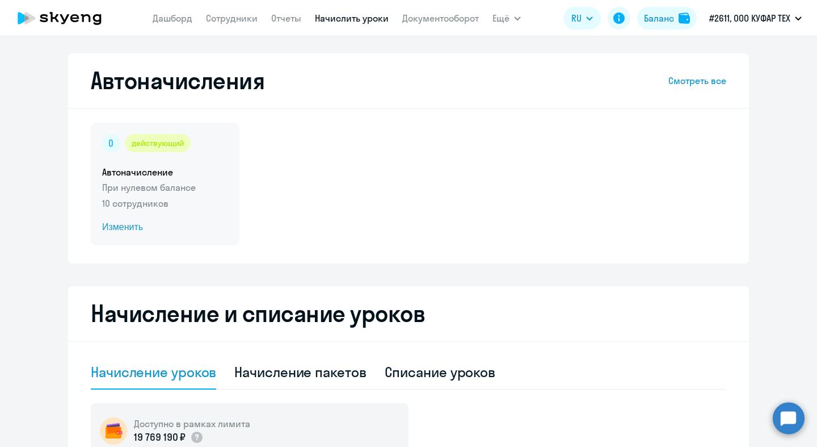
scroll to position [352, 0]
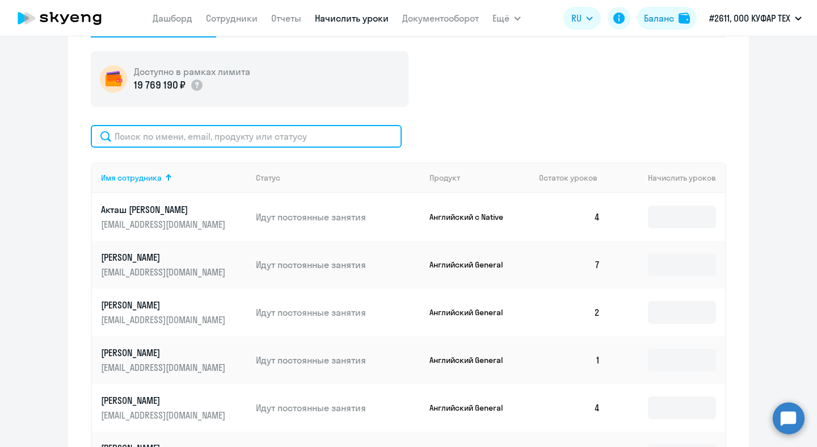
click at [312, 142] on input "text" at bounding box center [246, 136] width 311 height 23
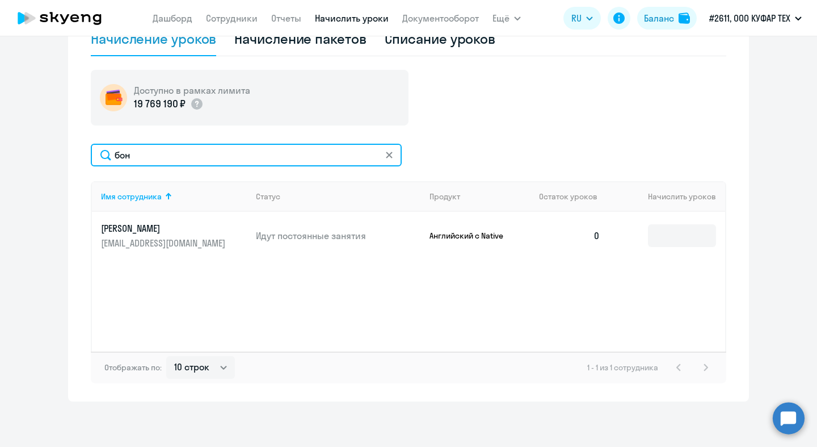
scroll to position [333, 0]
type input "бон"
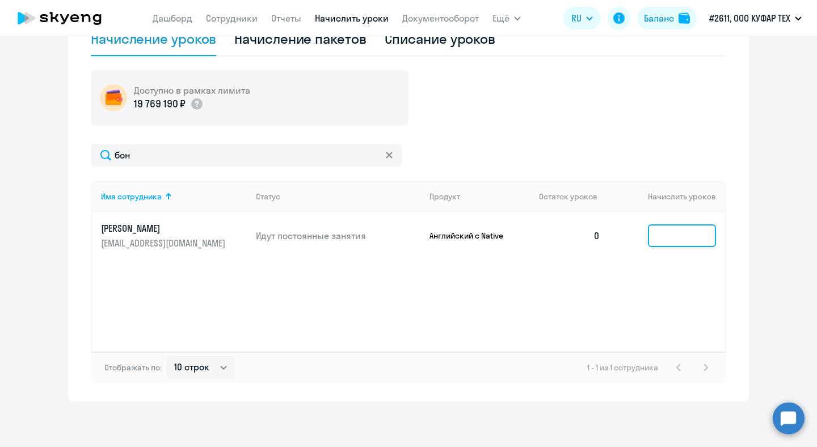
click at [660, 238] on input at bounding box center [682, 235] width 68 height 23
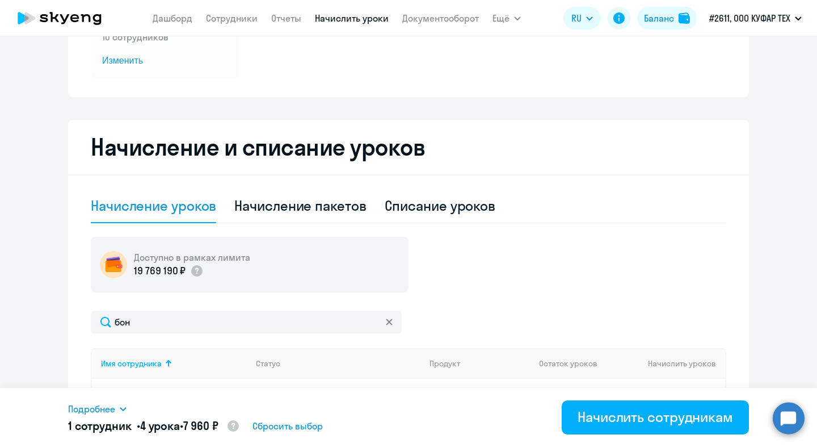
scroll to position [57, 0]
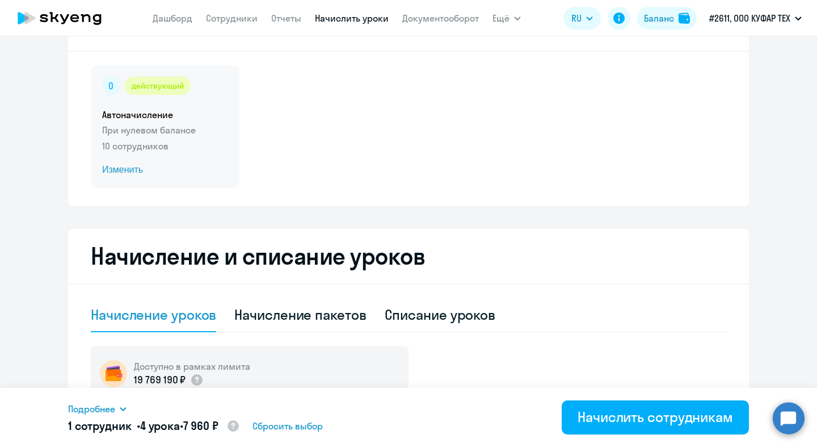
type input "4"
click at [143, 106] on div "действующий Автоначисление При нулевом балансе 10 сотрудников Изменить" at bounding box center [165, 126] width 149 height 123
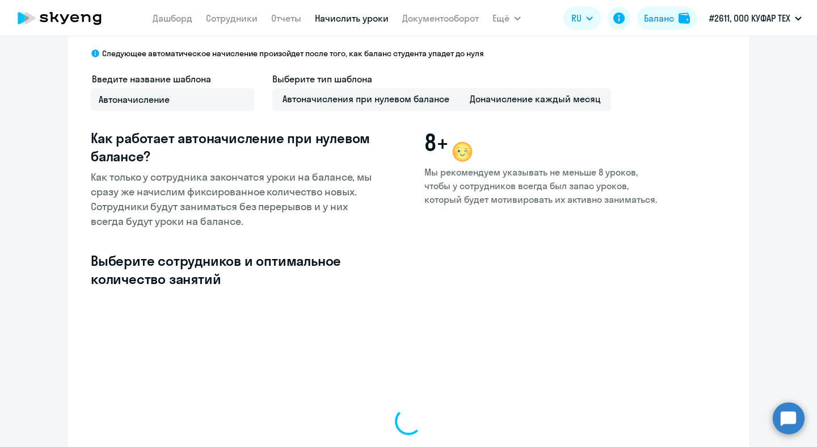
select select "10"
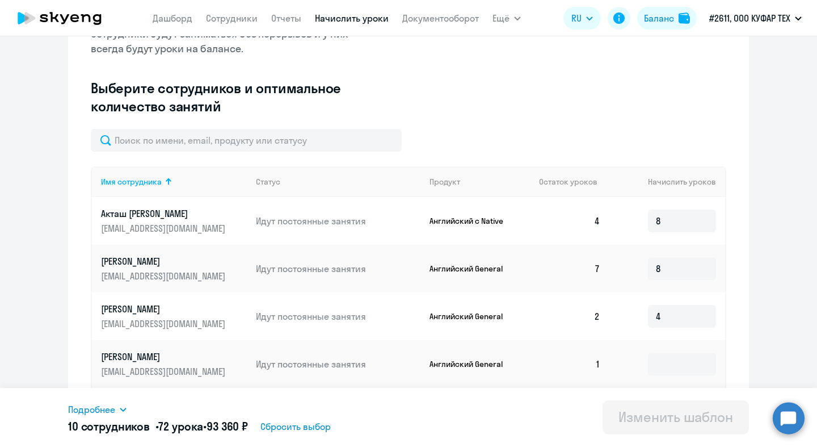
scroll to position [266, 0]
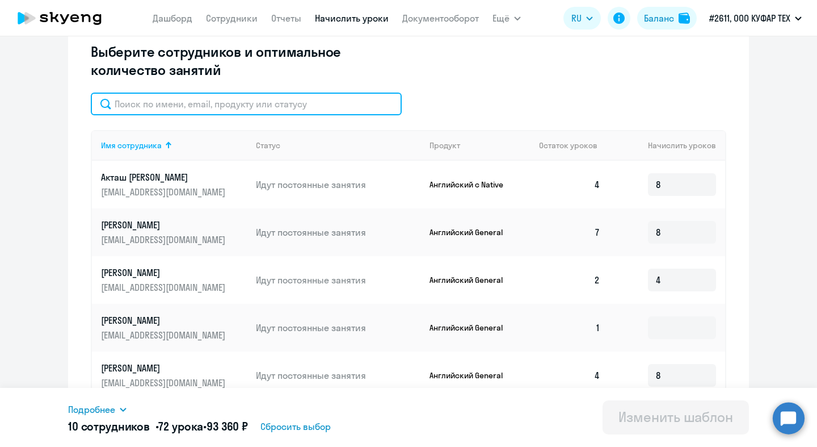
click at [250, 103] on input "text" at bounding box center [246, 104] width 311 height 23
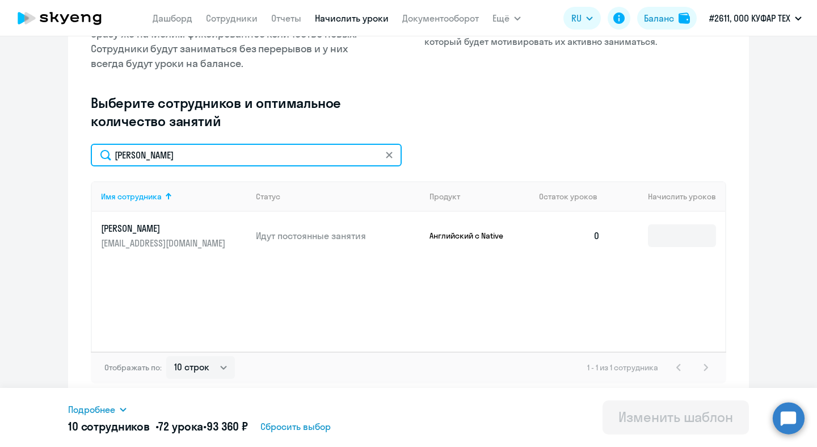
scroll to position [215, 0]
type input "[PERSON_NAME]"
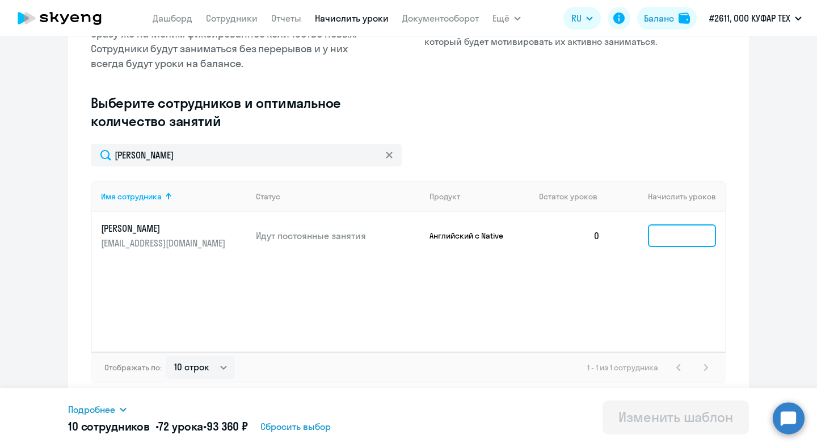
click at [689, 236] on input at bounding box center [682, 235] width 68 height 23
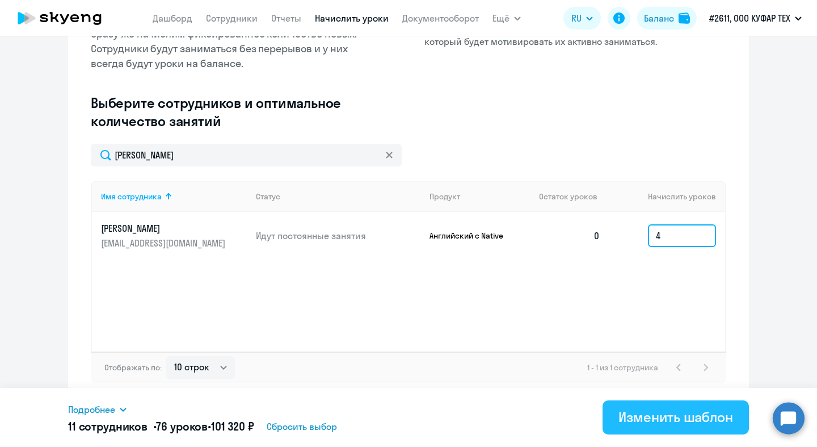
type input "4"
click at [679, 419] on div "Изменить шаблон" at bounding box center [676, 417] width 115 height 18
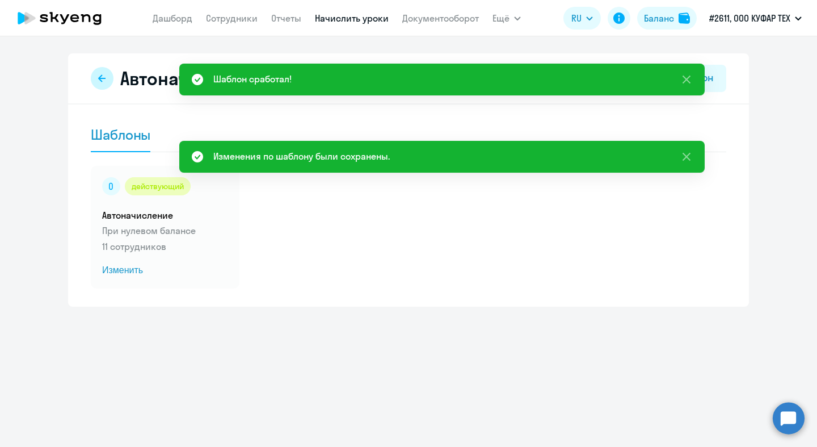
click at [103, 79] on icon at bounding box center [102, 78] width 9 height 9
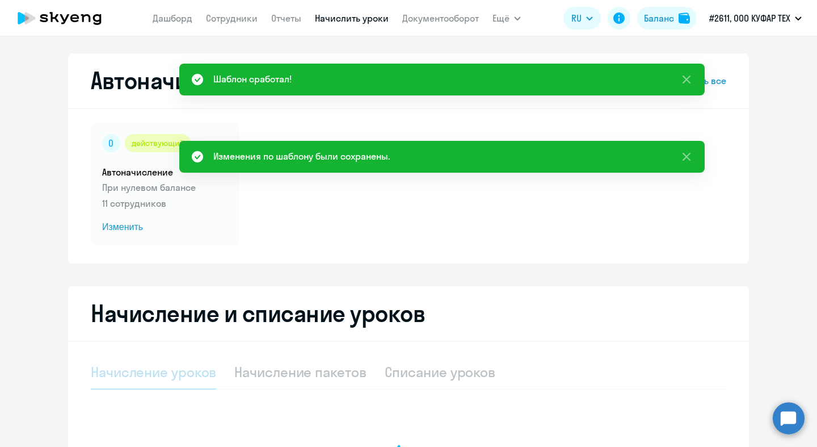
select select "10"
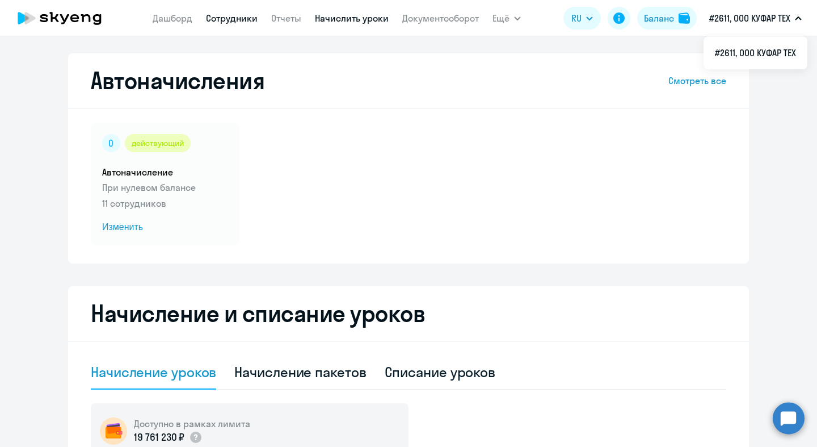
click at [242, 19] on link "Сотрудники" at bounding box center [232, 17] width 52 height 11
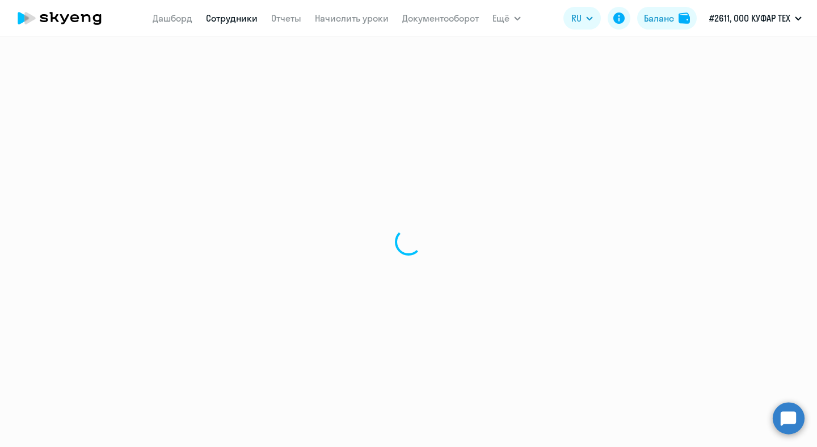
select select "30"
